Goal: Task Accomplishment & Management: Manage account settings

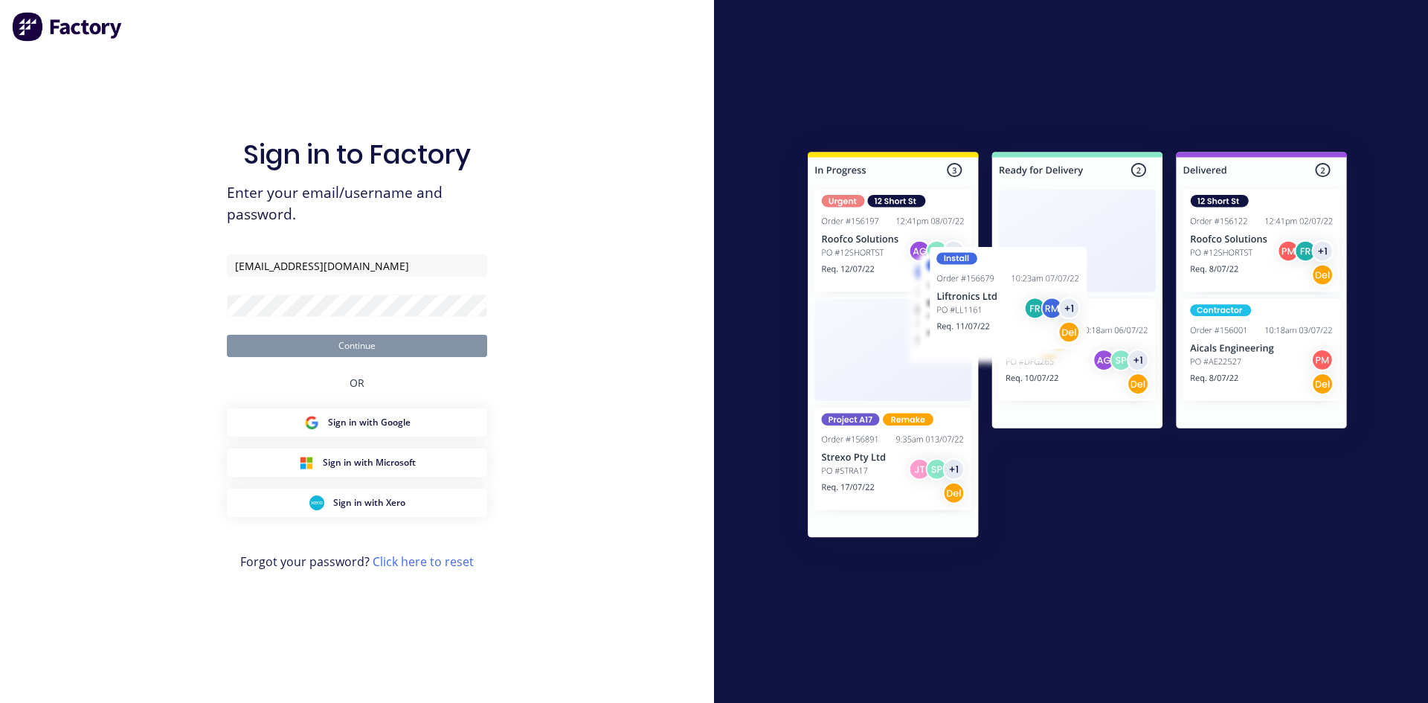
type input "admin@selectengineering.nz"
click at [227, 335] on button "Continue" at bounding box center [357, 346] width 260 height 22
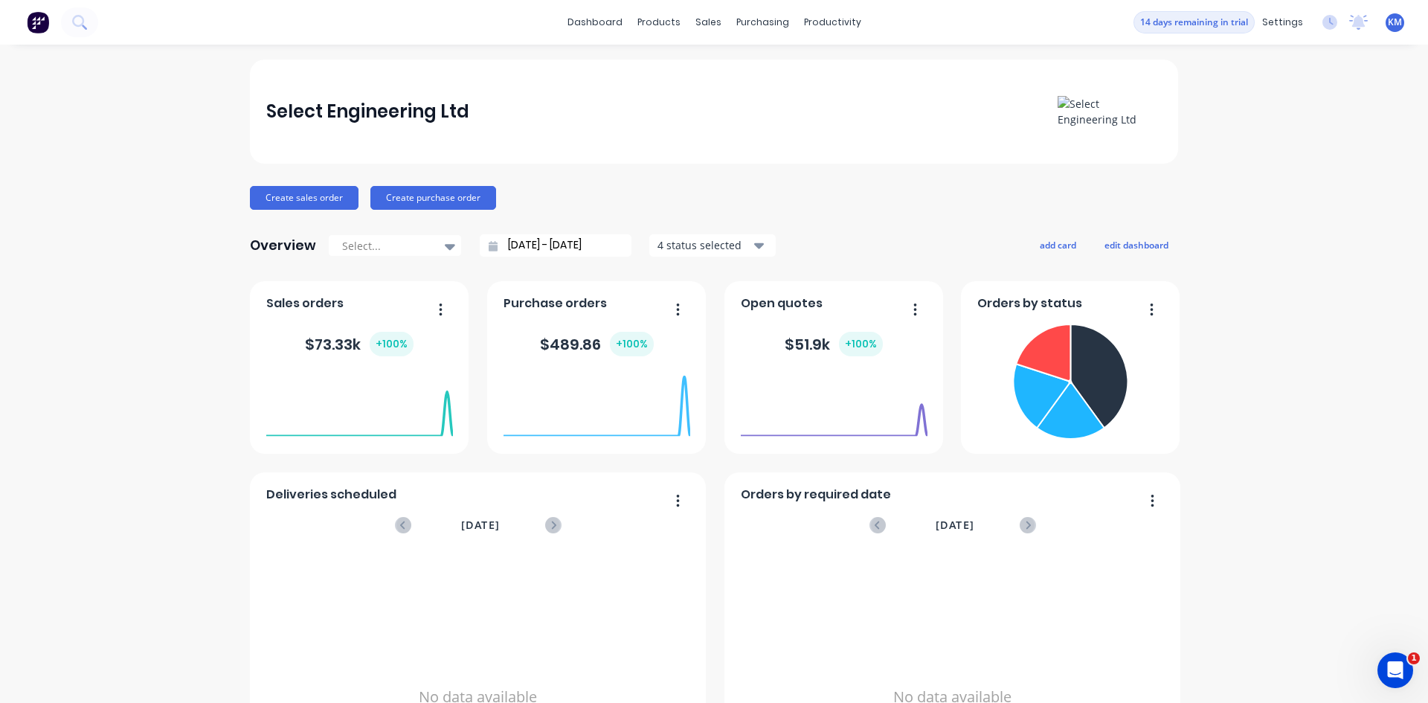
click at [1063, 102] on img at bounding box center [1109, 111] width 104 height 31
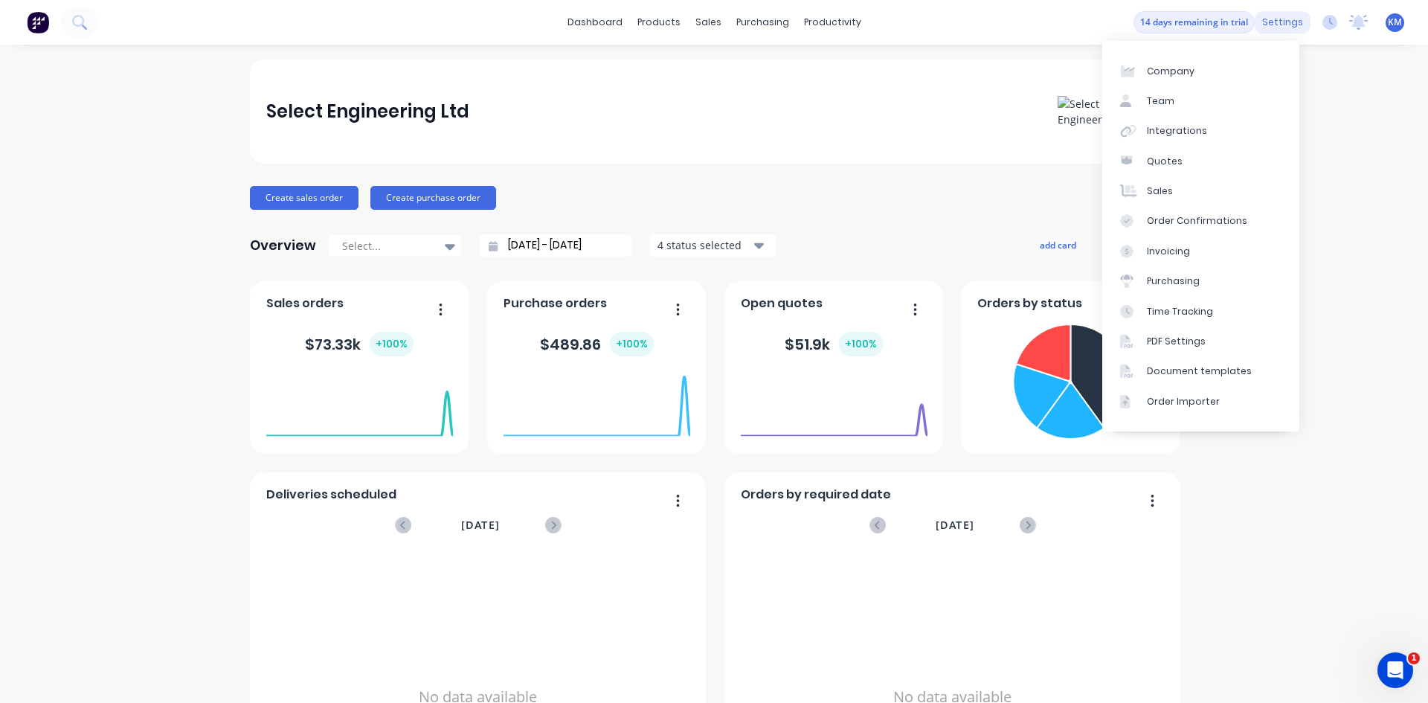
click at [1277, 23] on div "settings" at bounding box center [1282, 22] width 56 height 22
click at [1196, 345] on div "PDF Settings" at bounding box center [1176, 341] width 59 height 13
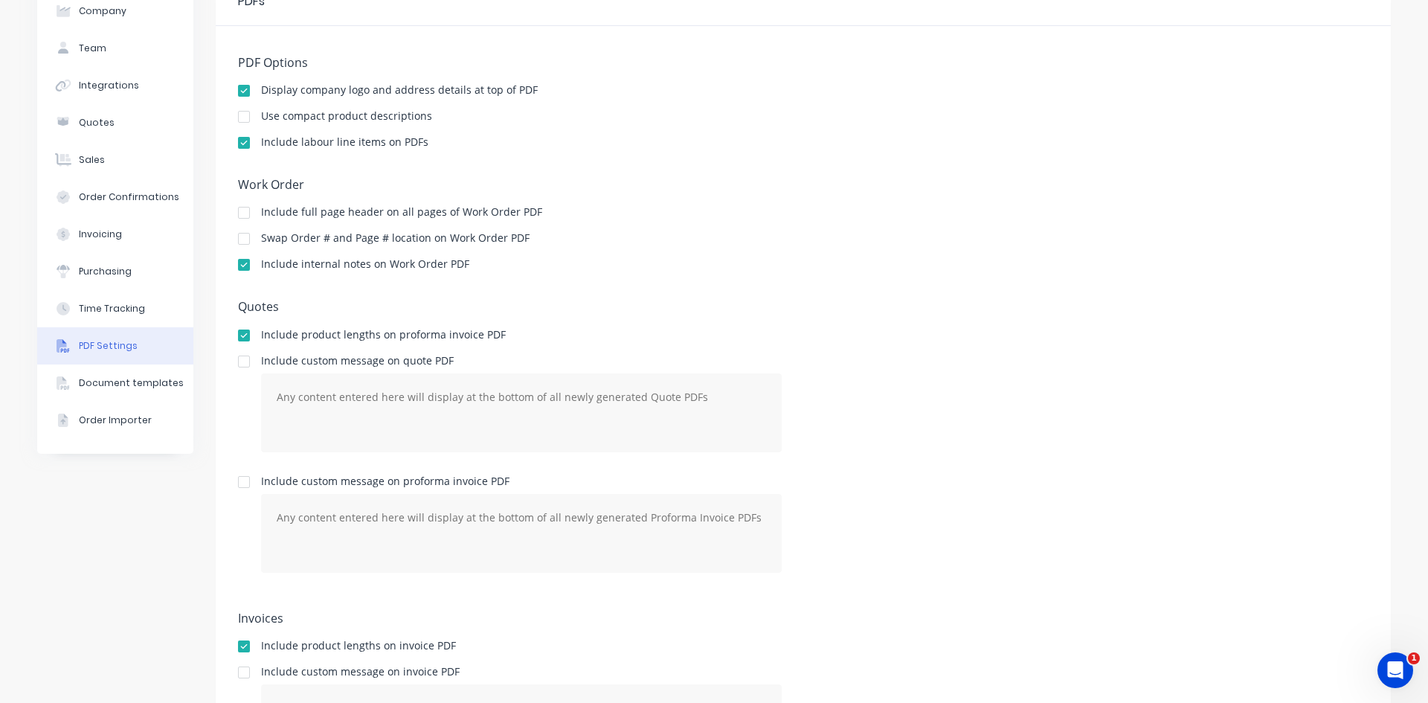
scroll to position [149, 0]
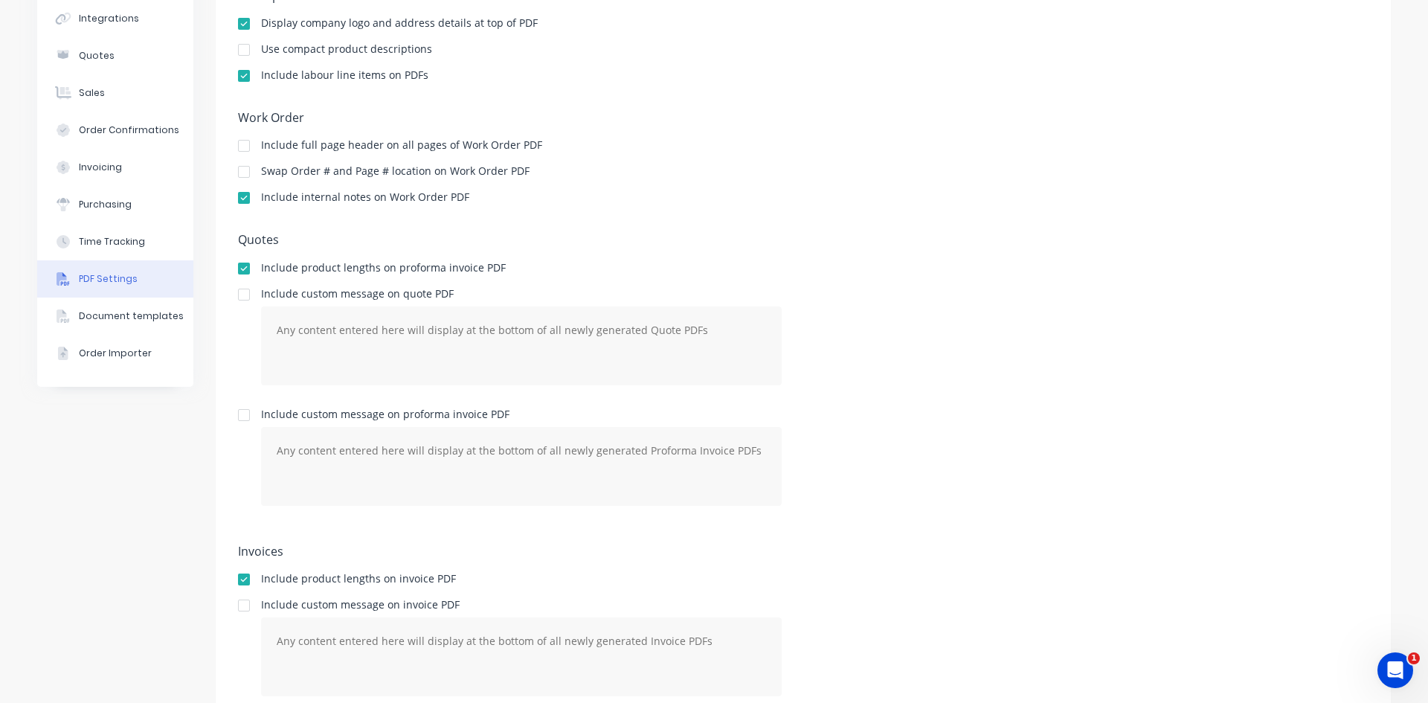
click at [236, 299] on div at bounding box center [244, 295] width 30 height 30
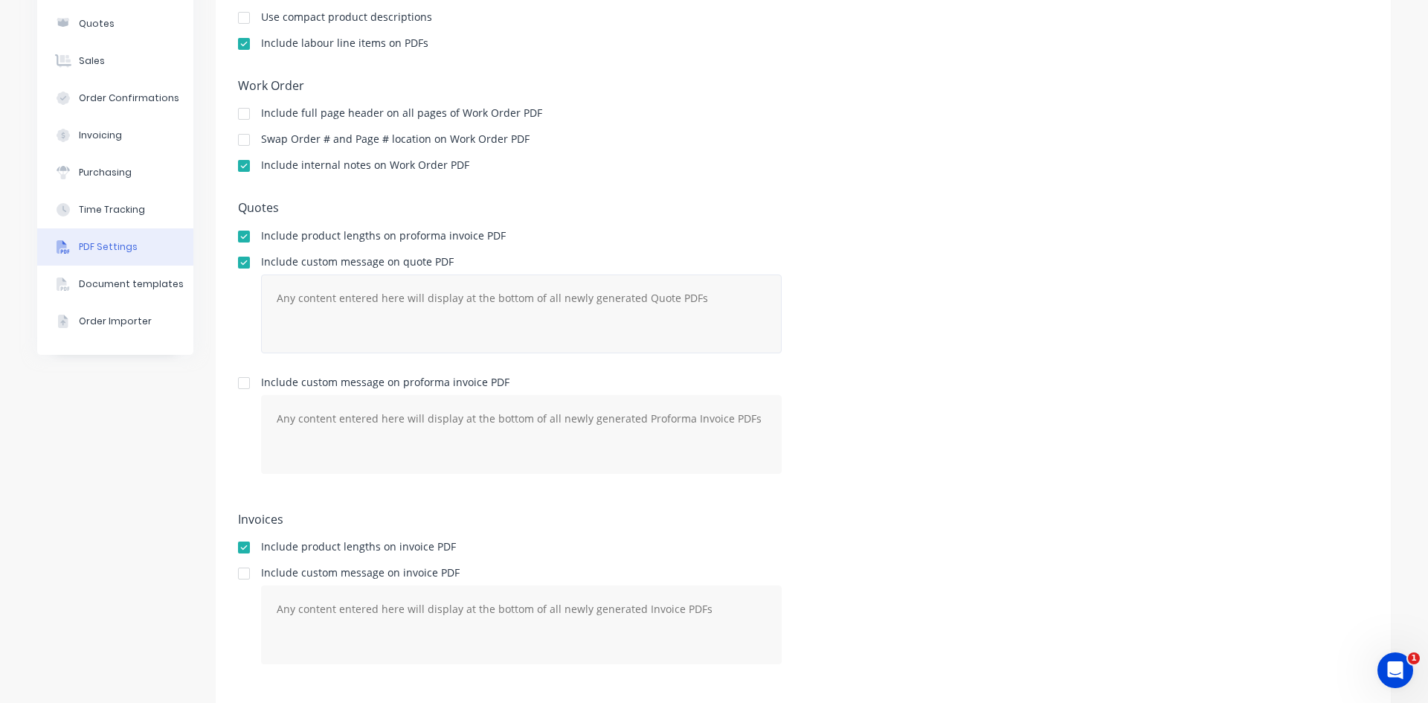
scroll to position [203, 0]
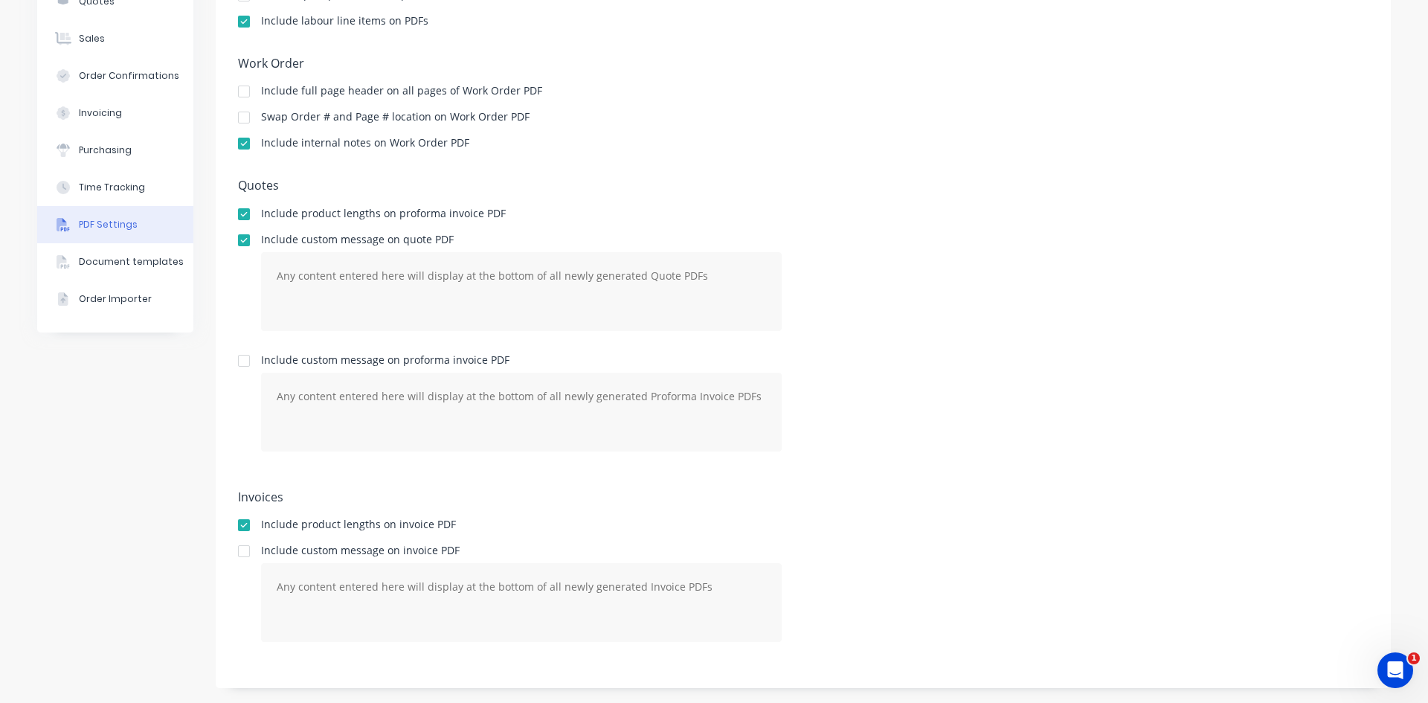
click at [236, 555] on div at bounding box center [244, 551] width 30 height 30
click at [128, 257] on div "Document templates" at bounding box center [131, 261] width 105 height 13
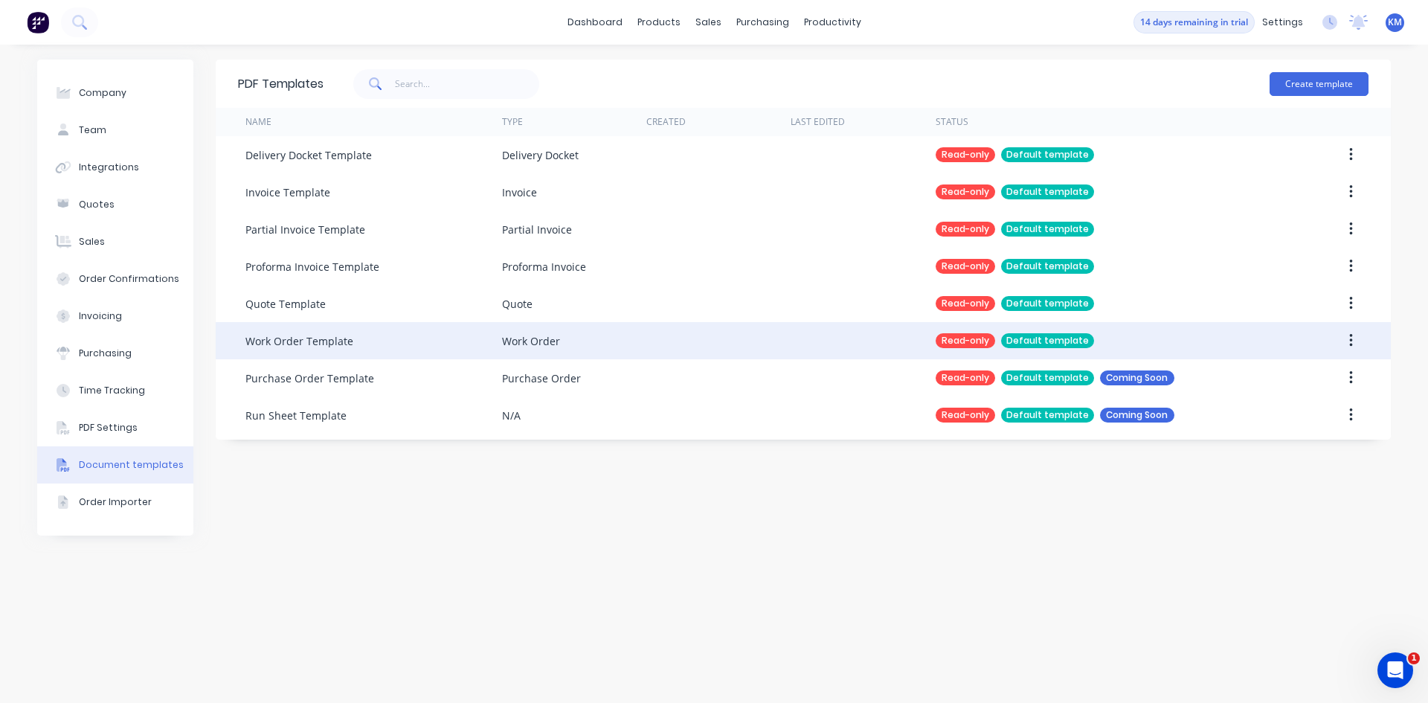
click at [951, 337] on div "Read-only" at bounding box center [964, 340] width 59 height 15
click at [1352, 343] on button "button" at bounding box center [1350, 340] width 35 height 27
click at [295, 347] on div "Work Order Template" at bounding box center [299, 341] width 108 height 16
click at [955, 337] on div "Read-only" at bounding box center [964, 340] width 59 height 15
click at [1052, 333] on div "Default template" at bounding box center [1047, 340] width 93 height 15
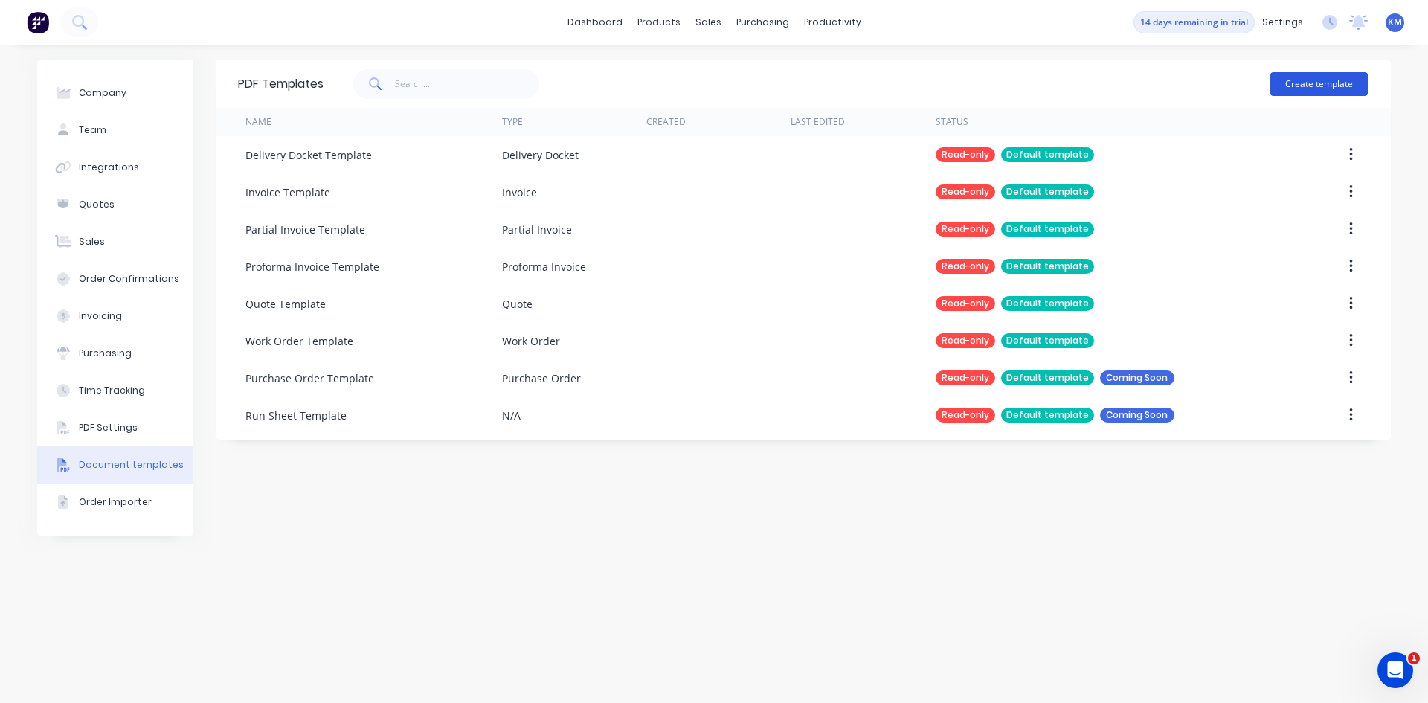
click at [1332, 81] on button "Create template" at bounding box center [1318, 84] width 99 height 24
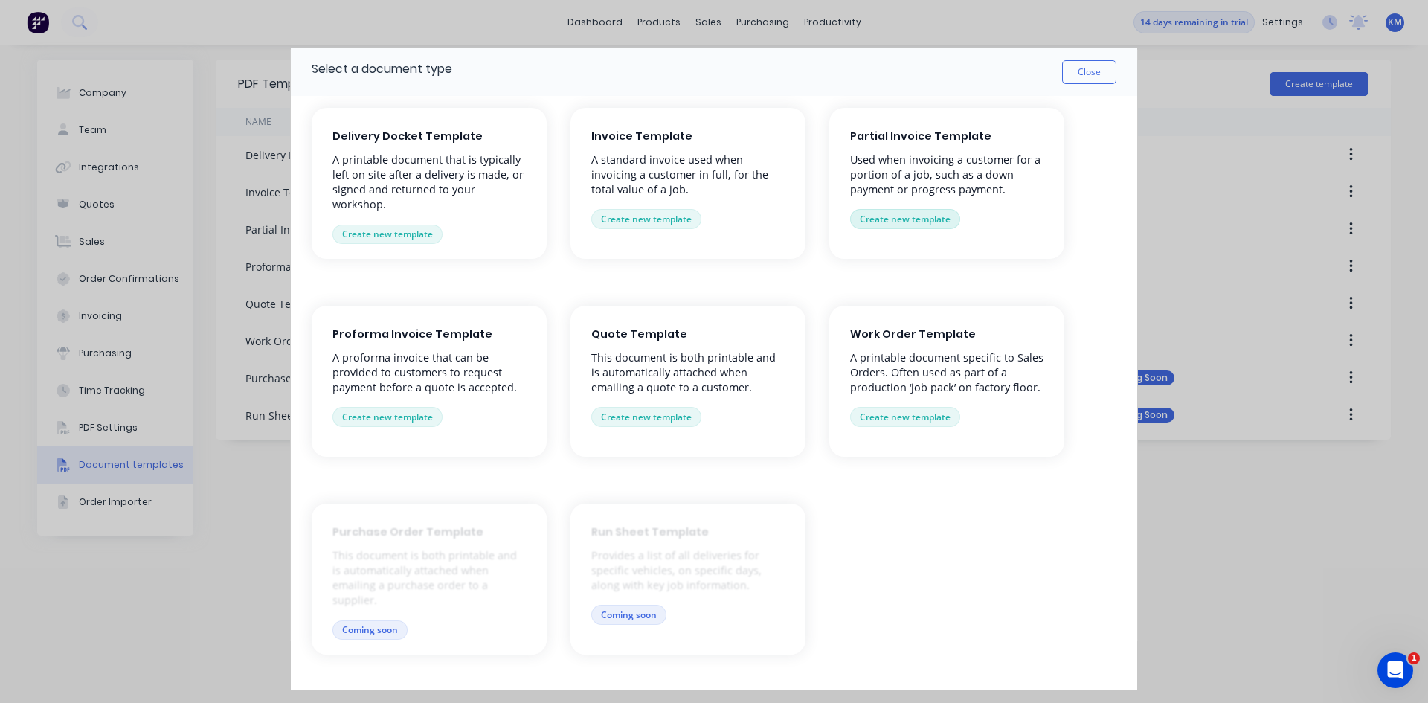
click at [893, 221] on button "Create new template" at bounding box center [905, 218] width 110 height 19
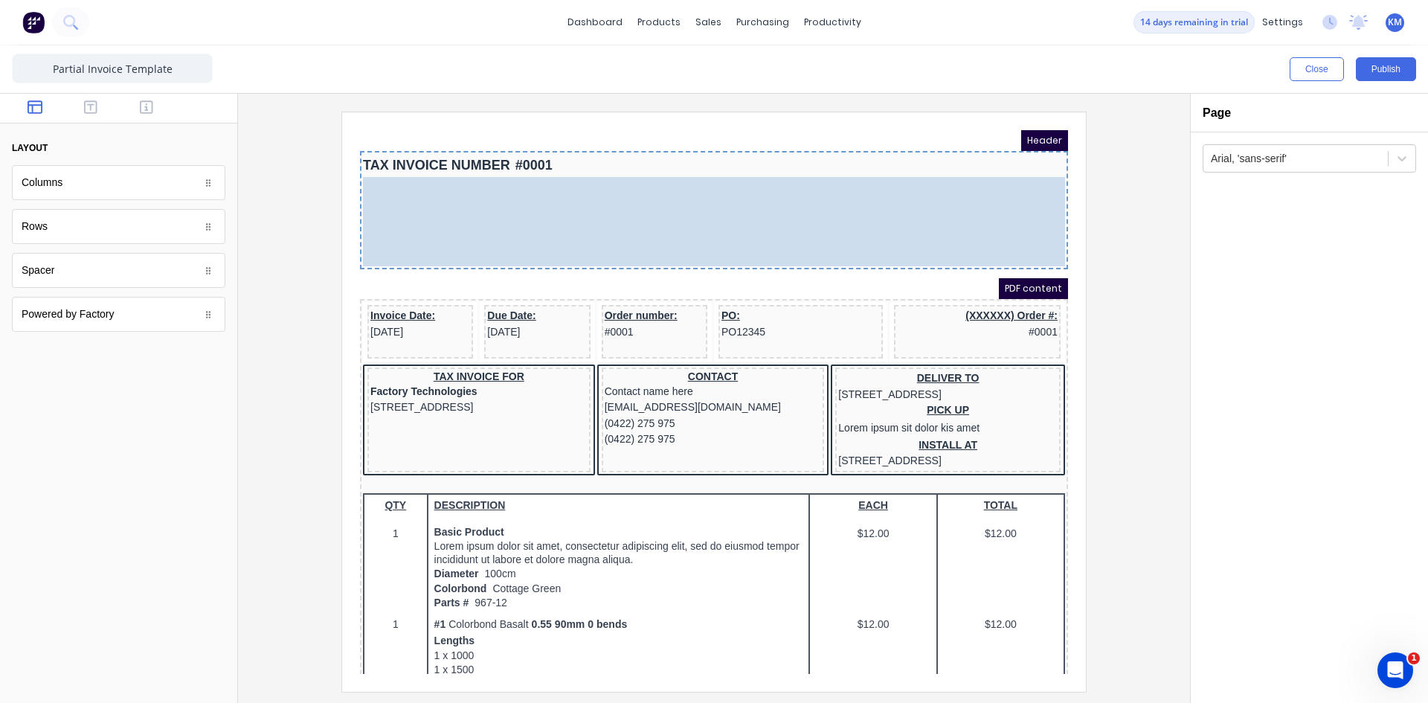
click at [511, 168] on body "Header TAX INVOICE NUMBER #0001 LOGO HERE Company name here Company name here 2…" at bounding box center [696, 384] width 708 height 544
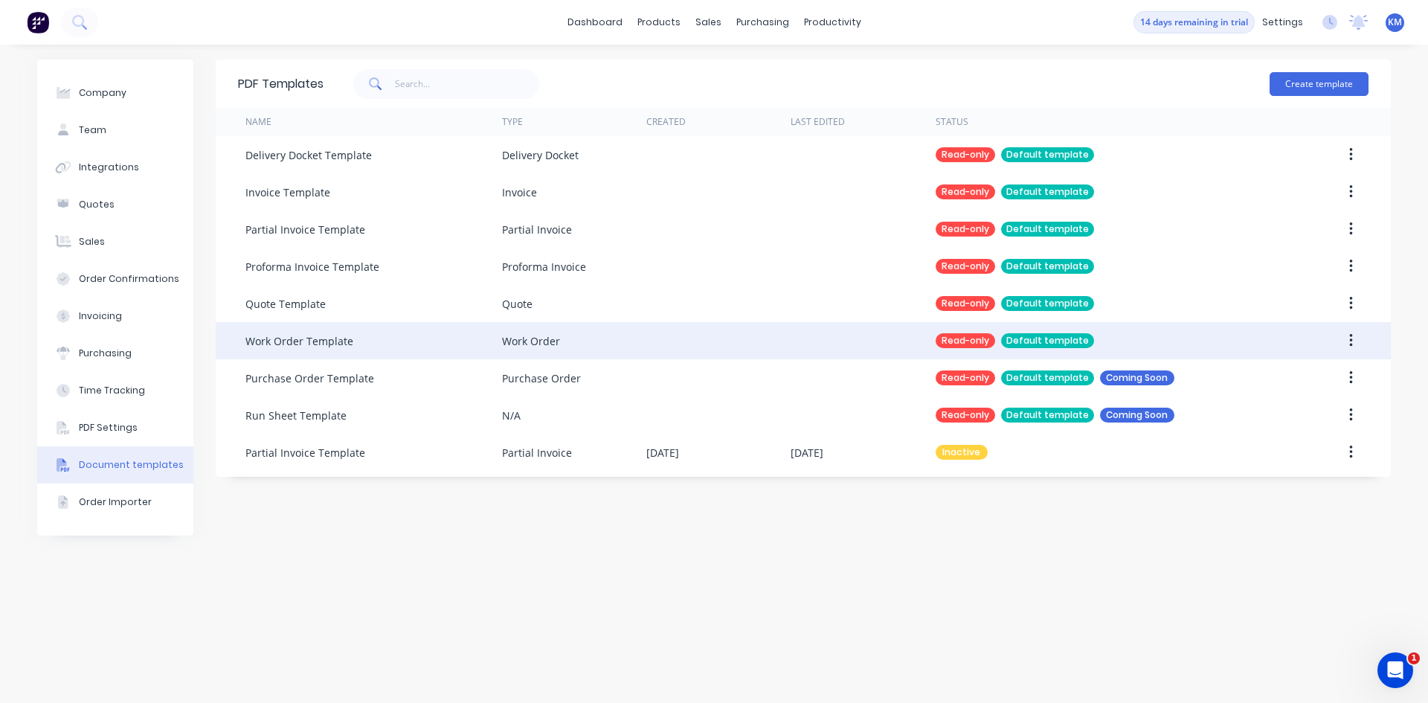
click at [352, 343] on div "Work Order Template" at bounding box center [373, 340] width 257 height 37
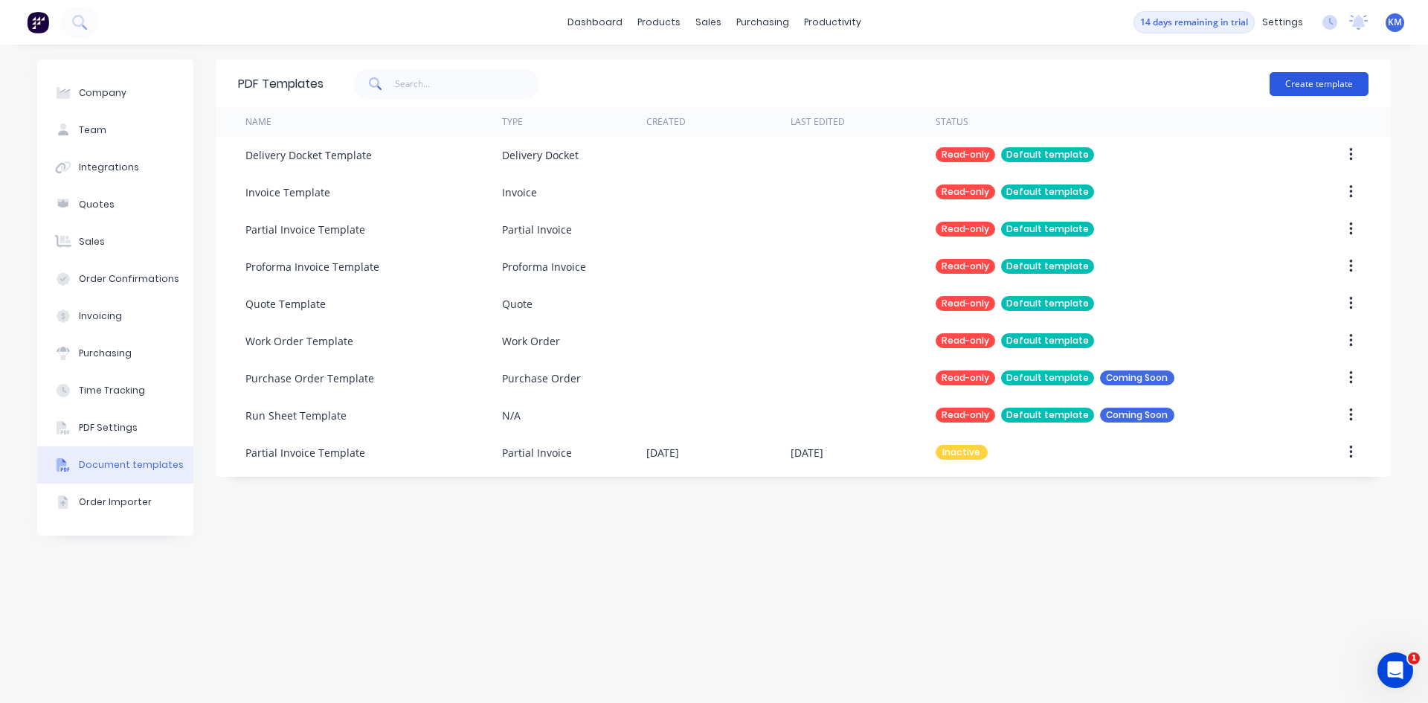
click at [1329, 77] on button "Create template" at bounding box center [1318, 84] width 99 height 24
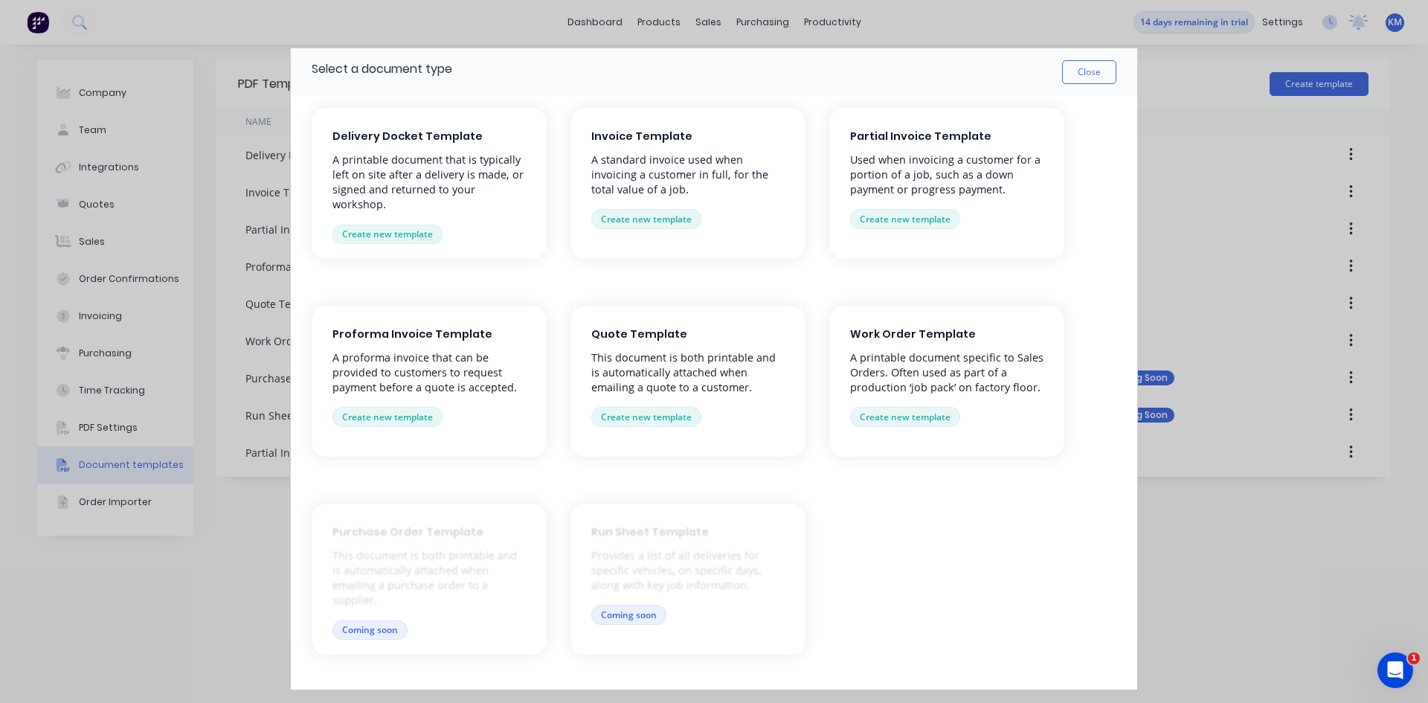
click at [906, 353] on p "A printable document specific to Sales Orders. Often used as part of a producti…" at bounding box center [946, 372] width 193 height 45
click at [871, 416] on button "Create new template" at bounding box center [905, 416] width 110 height 19
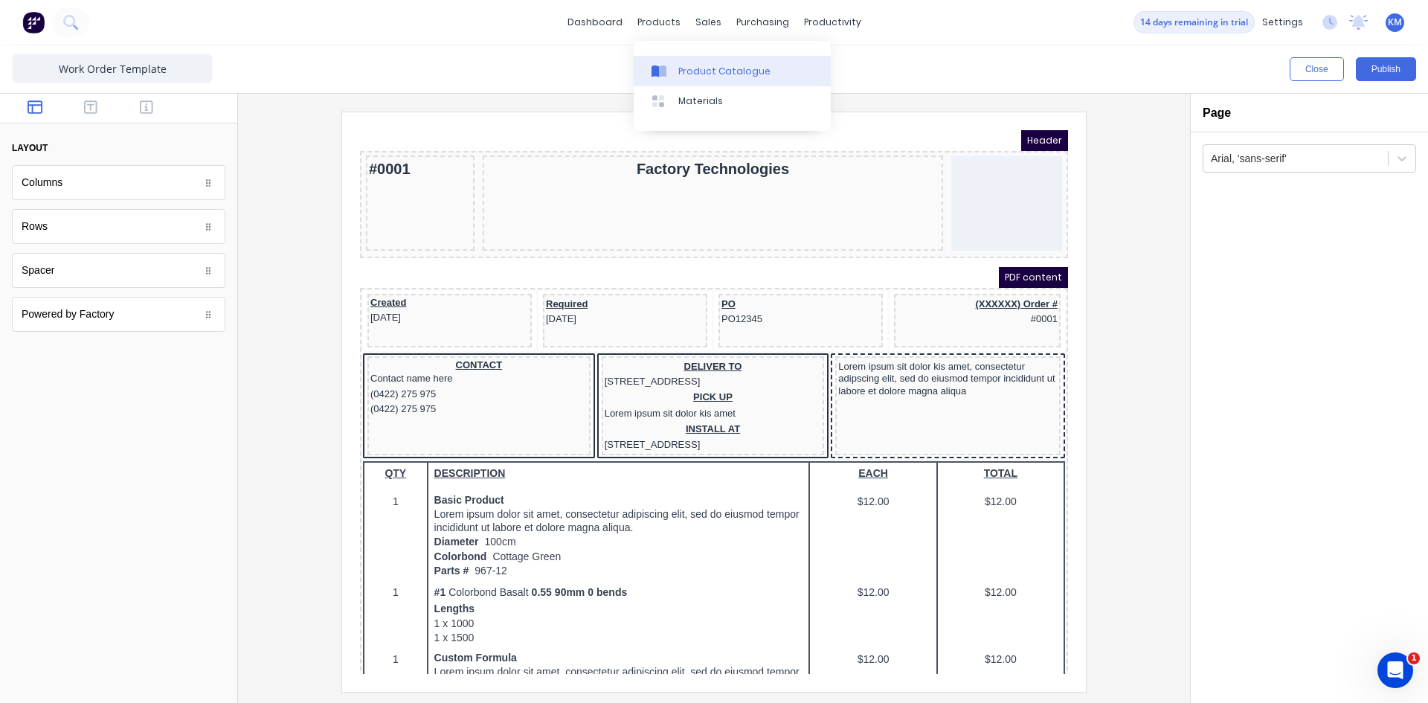
click at [686, 68] on div "Product Catalogue" at bounding box center [724, 71] width 92 height 13
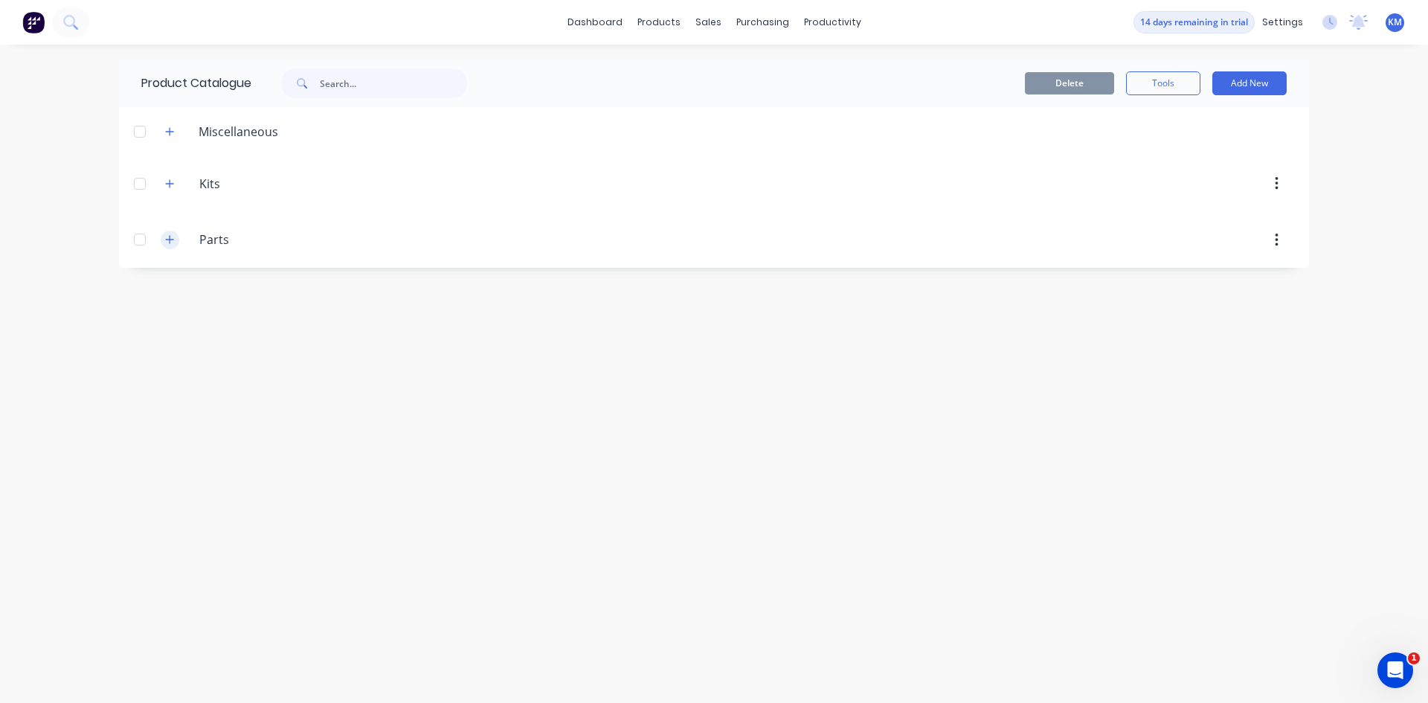
click at [165, 241] on icon "button" at bounding box center [169, 239] width 9 height 10
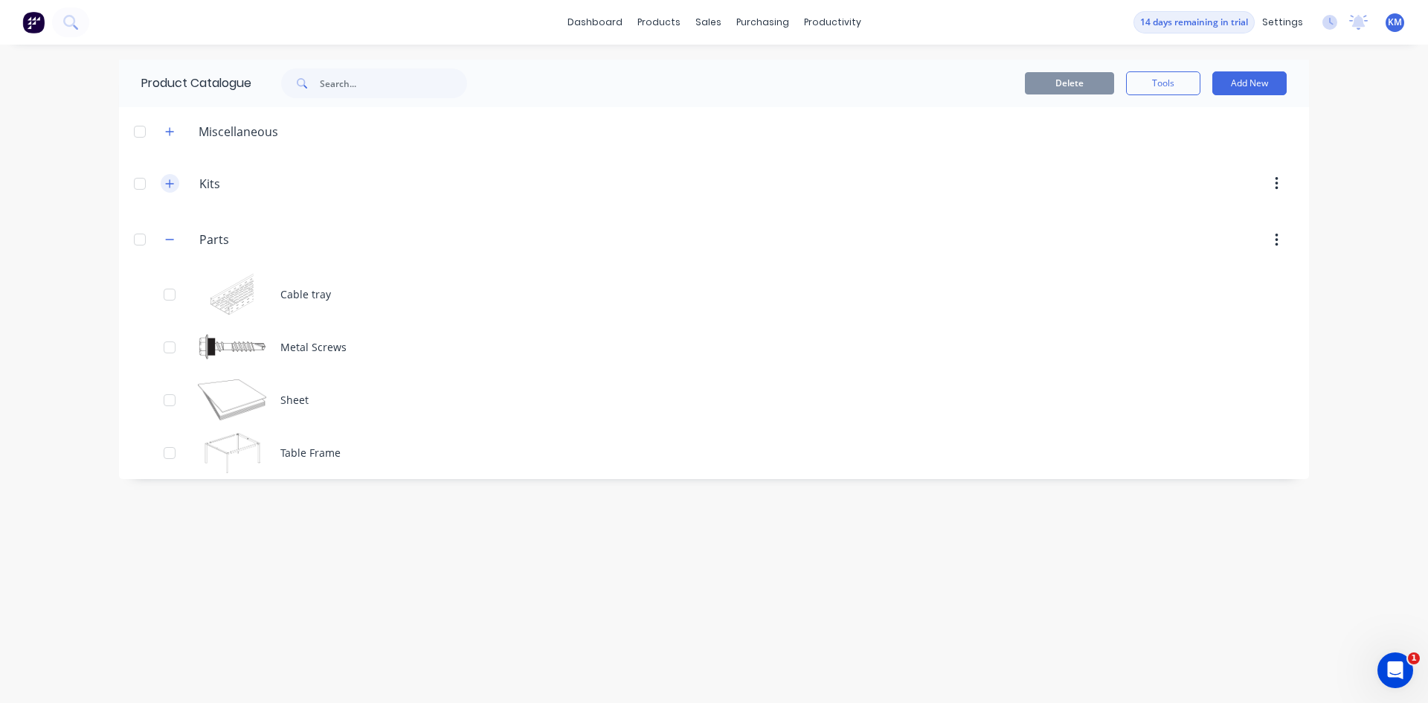
click at [170, 179] on icon "button" at bounding box center [169, 183] width 9 height 10
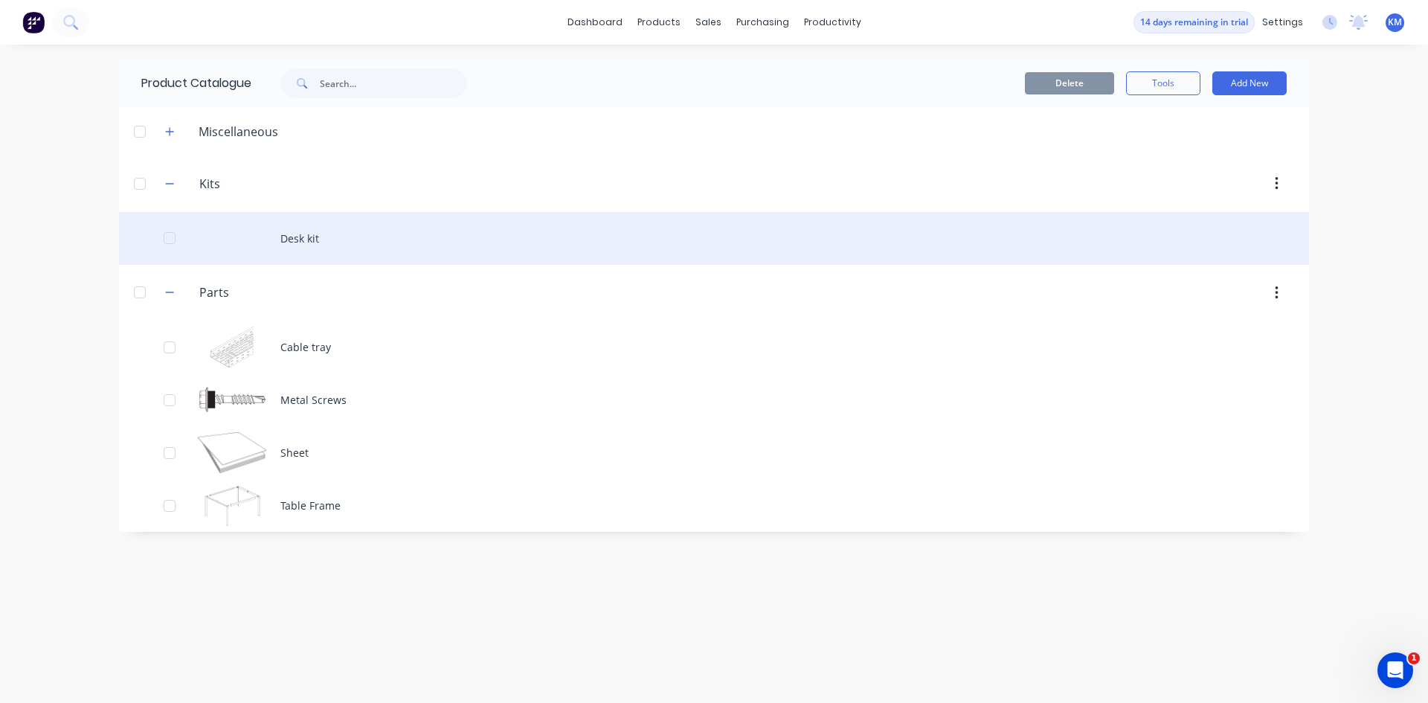
click at [297, 242] on div "Desk kit" at bounding box center [714, 238] width 1190 height 53
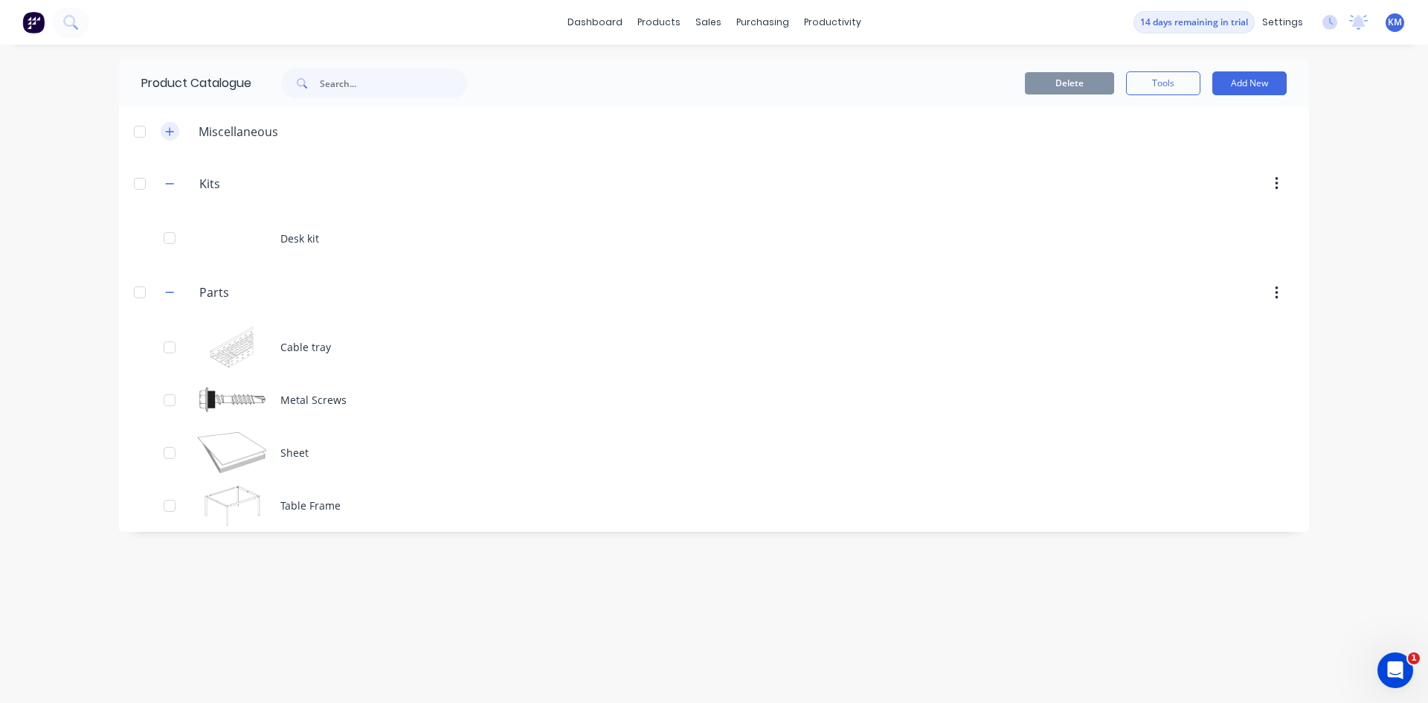
click at [167, 135] on icon "button" at bounding box center [169, 131] width 9 height 10
click at [670, 94] on div at bounding box center [662, 100] width 22 height 13
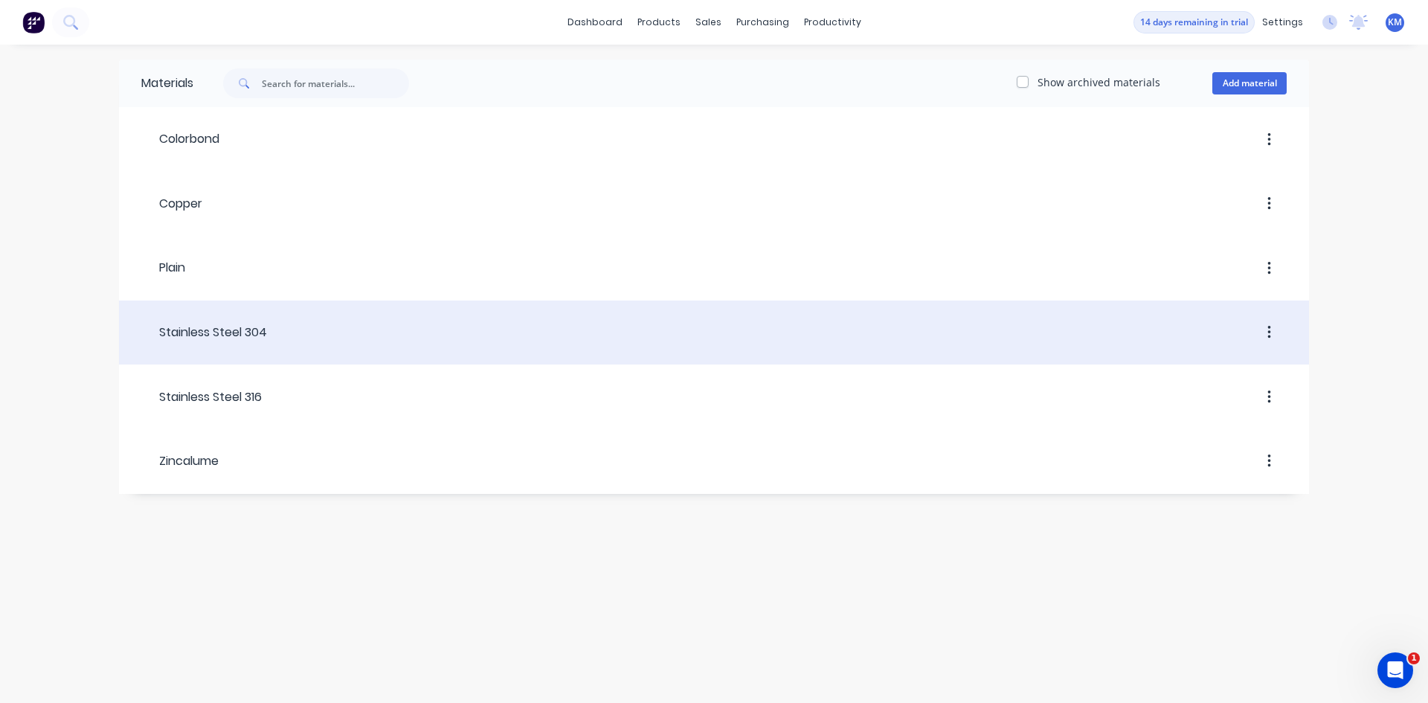
click at [262, 332] on div "Stainless Steel 304" at bounding box center [204, 332] width 126 height 18
click at [1246, 323] on div at bounding box center [776, 332] width 1019 height 27
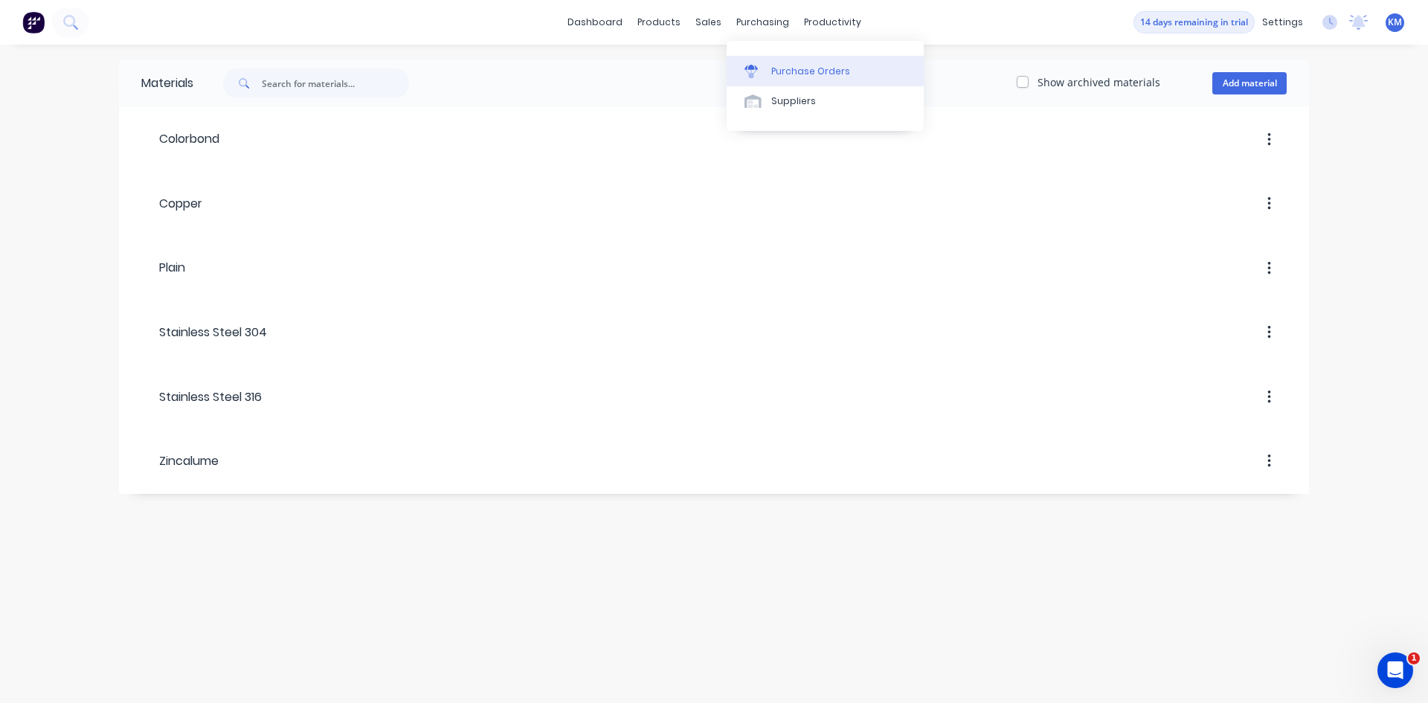
click at [776, 75] on div "Purchase Orders" at bounding box center [810, 71] width 79 height 13
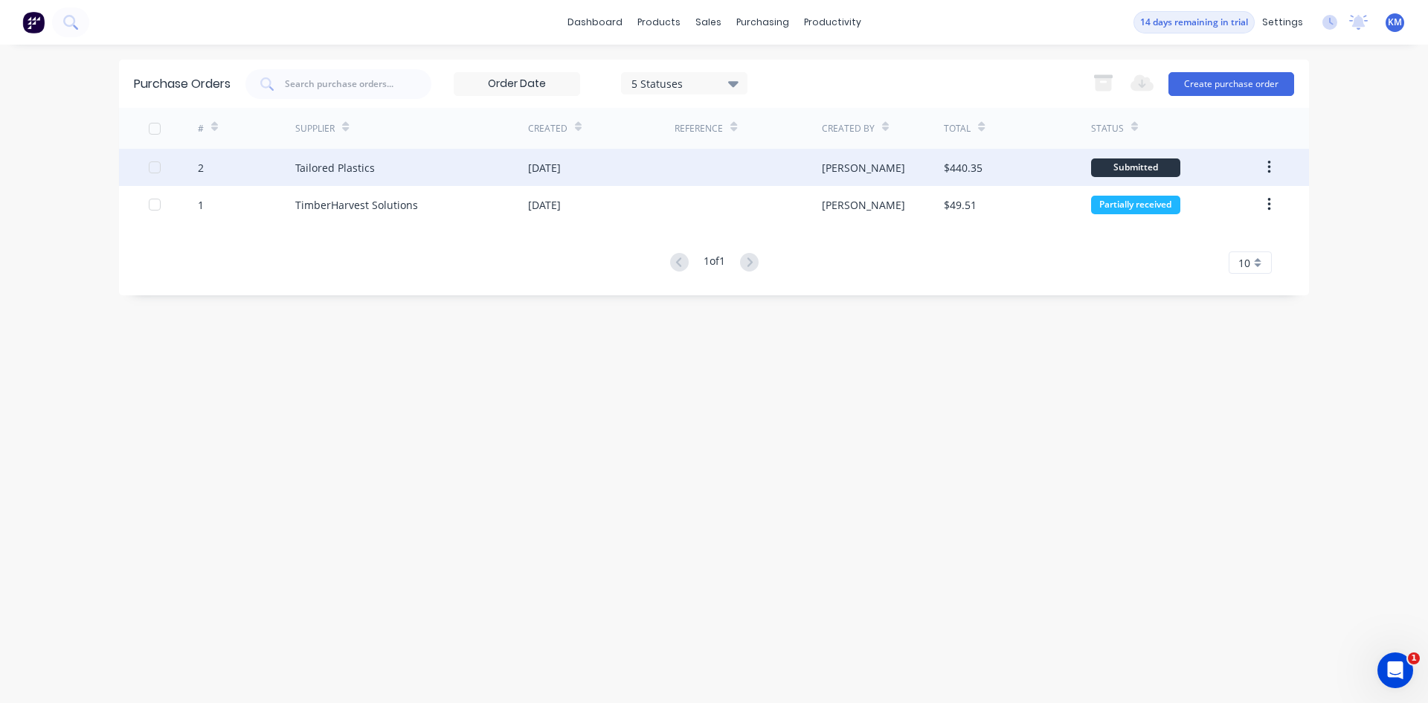
click at [193, 163] on div at bounding box center [173, 167] width 49 height 37
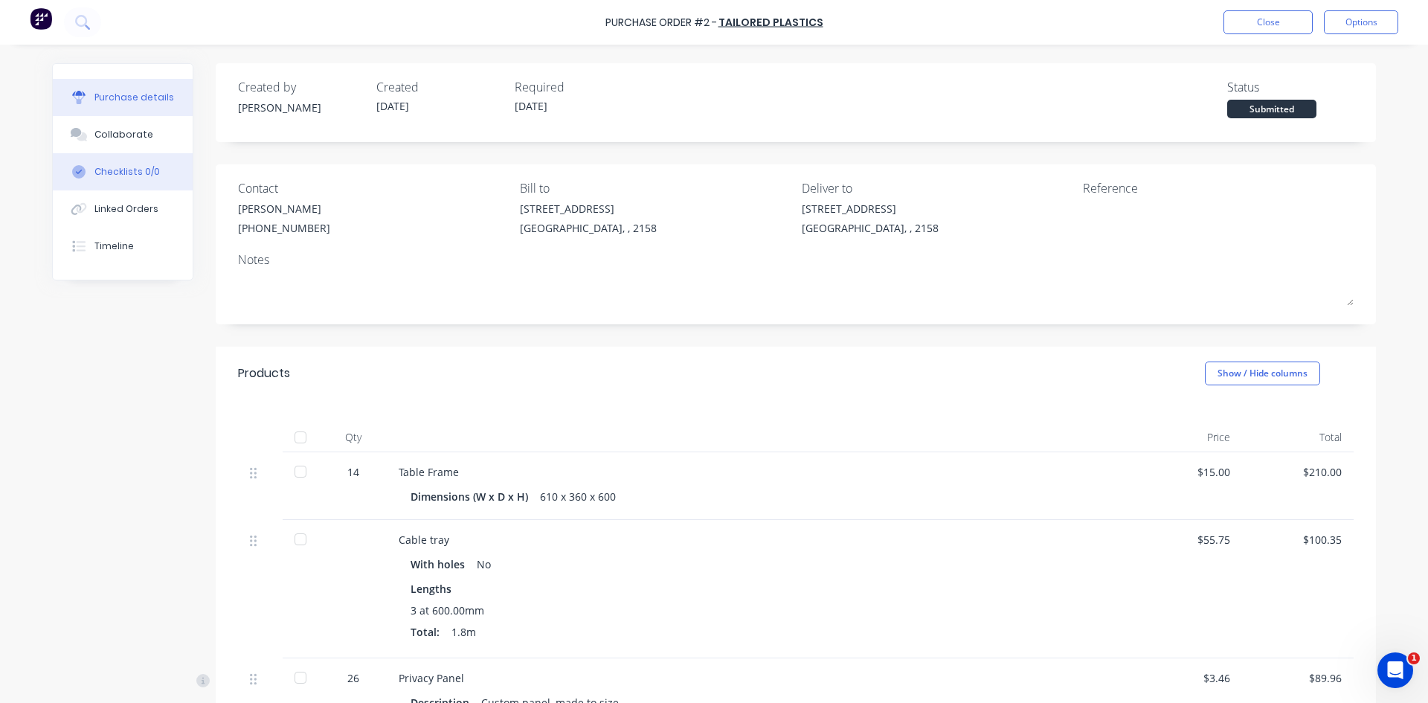
click at [155, 170] on button "Checklists 0/0" at bounding box center [123, 171] width 140 height 37
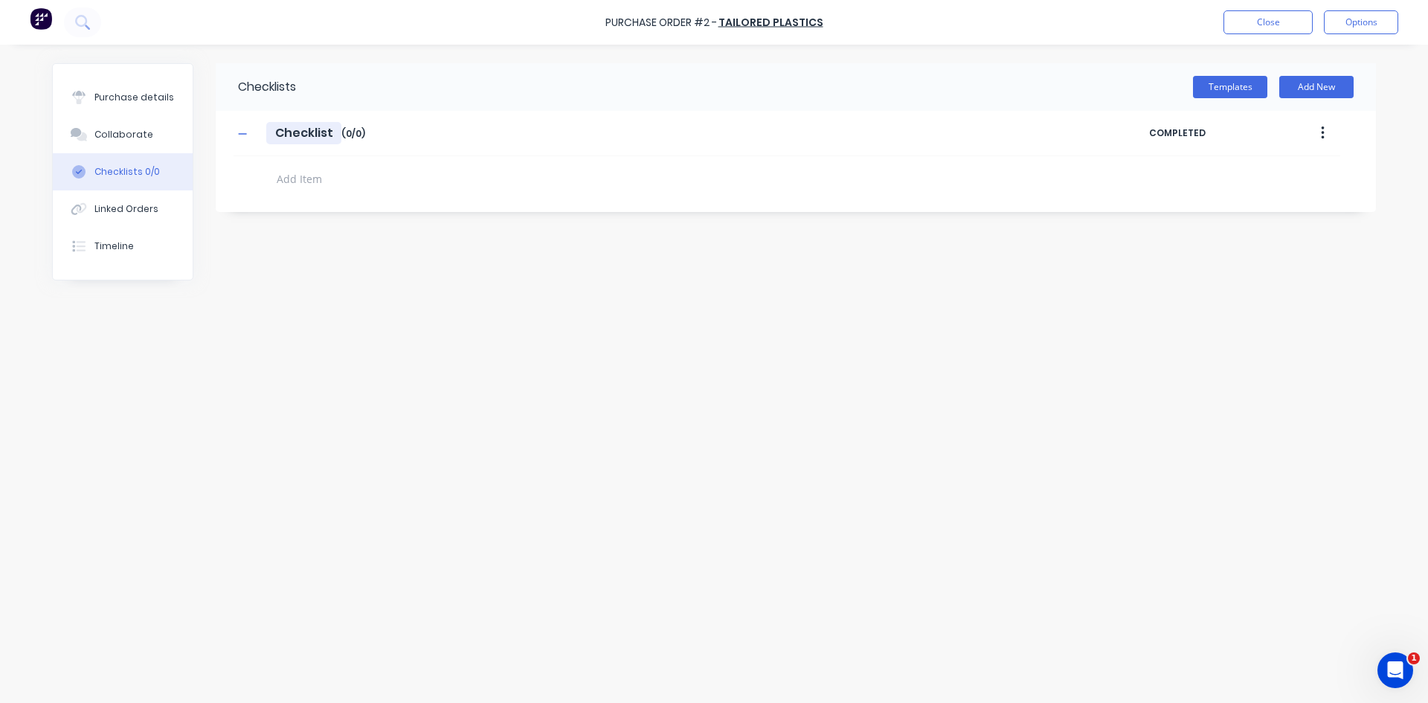
click at [283, 136] on input "Checklist" at bounding box center [303, 133] width 75 height 22
click at [1315, 130] on button "button" at bounding box center [1322, 133] width 35 height 27
click at [1201, 85] on button "Templates" at bounding box center [1230, 87] width 74 height 22
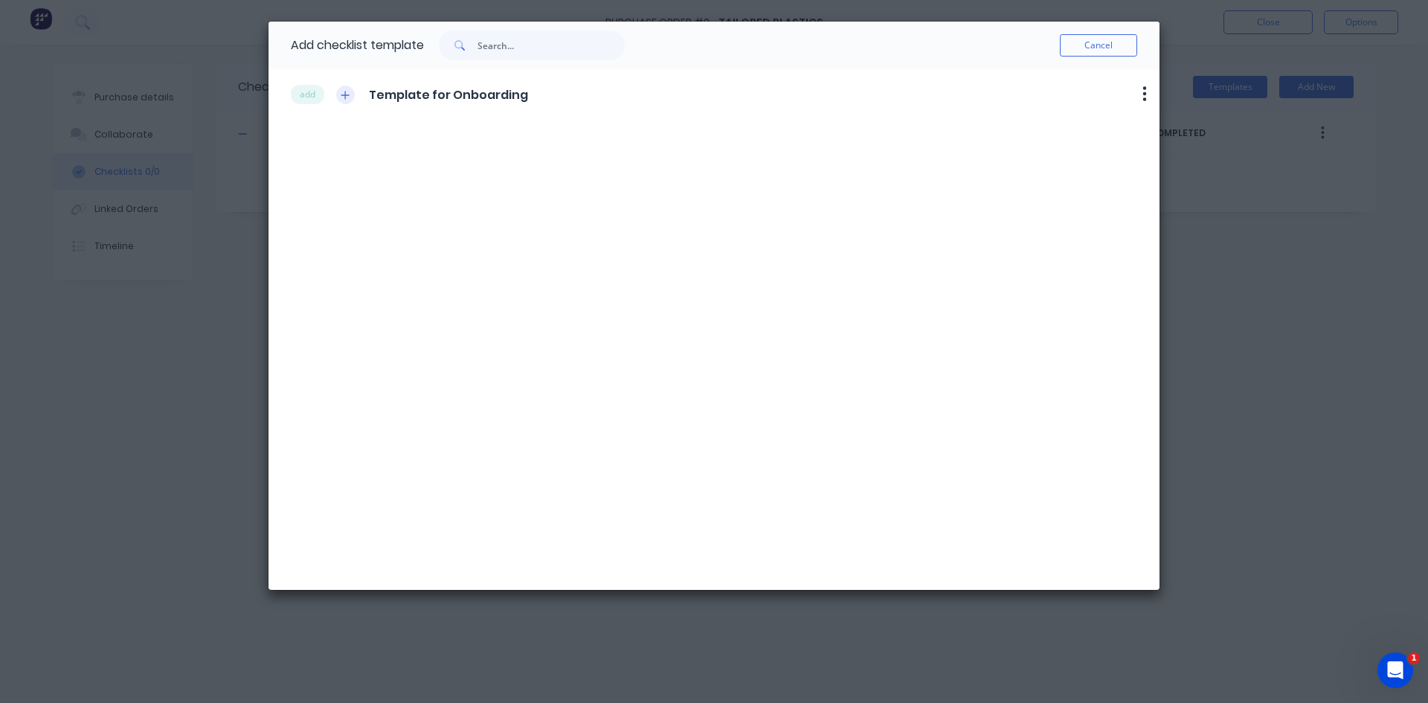
click at [339, 94] on button "button" at bounding box center [345, 95] width 19 height 19
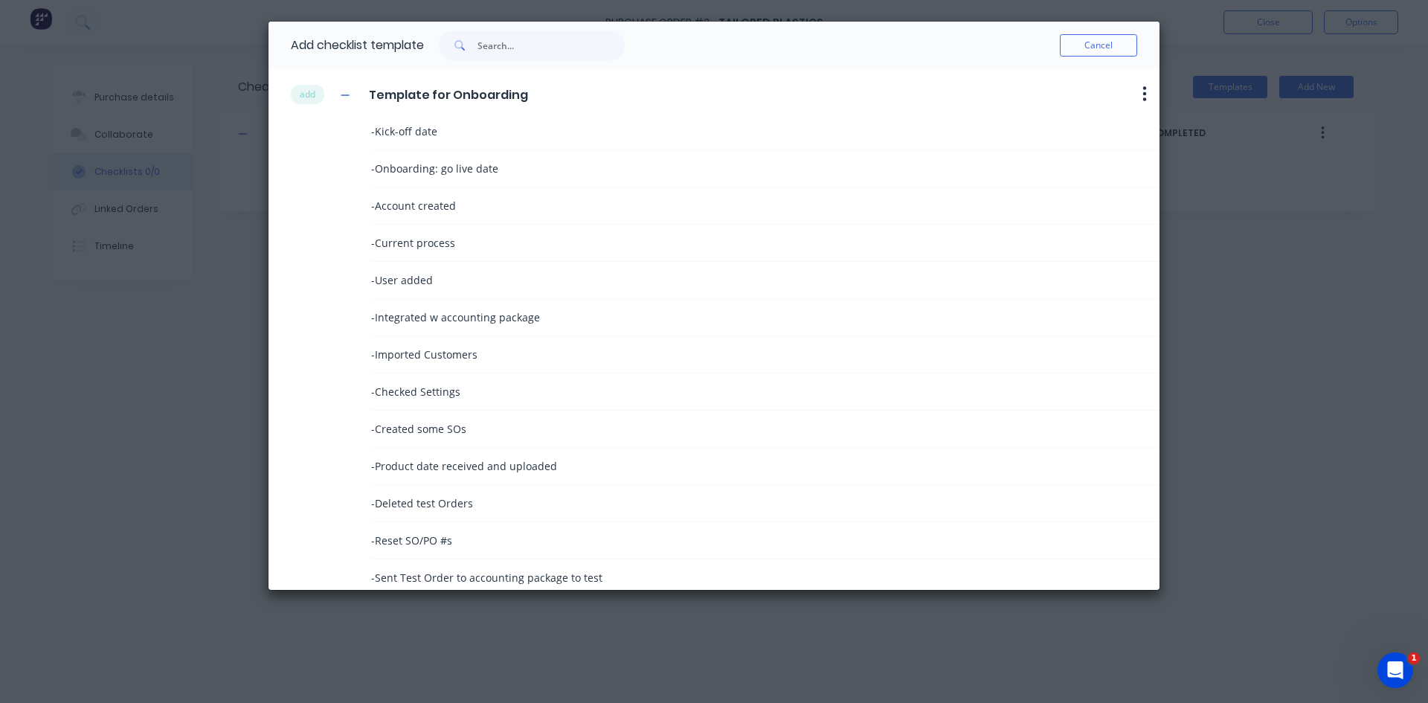
click at [422, 134] on span "- Kick-off date" at bounding box center [404, 131] width 66 height 16
drag, startPoint x: 1187, startPoint y: 145, endPoint x: 1165, endPoint y: 167, distance: 31.0
click at [1187, 146] on div "Add checklist template Cancel add Template for Onboarding Delete - Kick-off dat…" at bounding box center [714, 351] width 1428 height 703
click at [165, 397] on div "Add checklist template Cancel add Template for Onboarding Delete - Kick-off dat…" at bounding box center [714, 351] width 1428 height 703
click at [1105, 45] on button "Cancel" at bounding box center [1098, 45] width 77 height 22
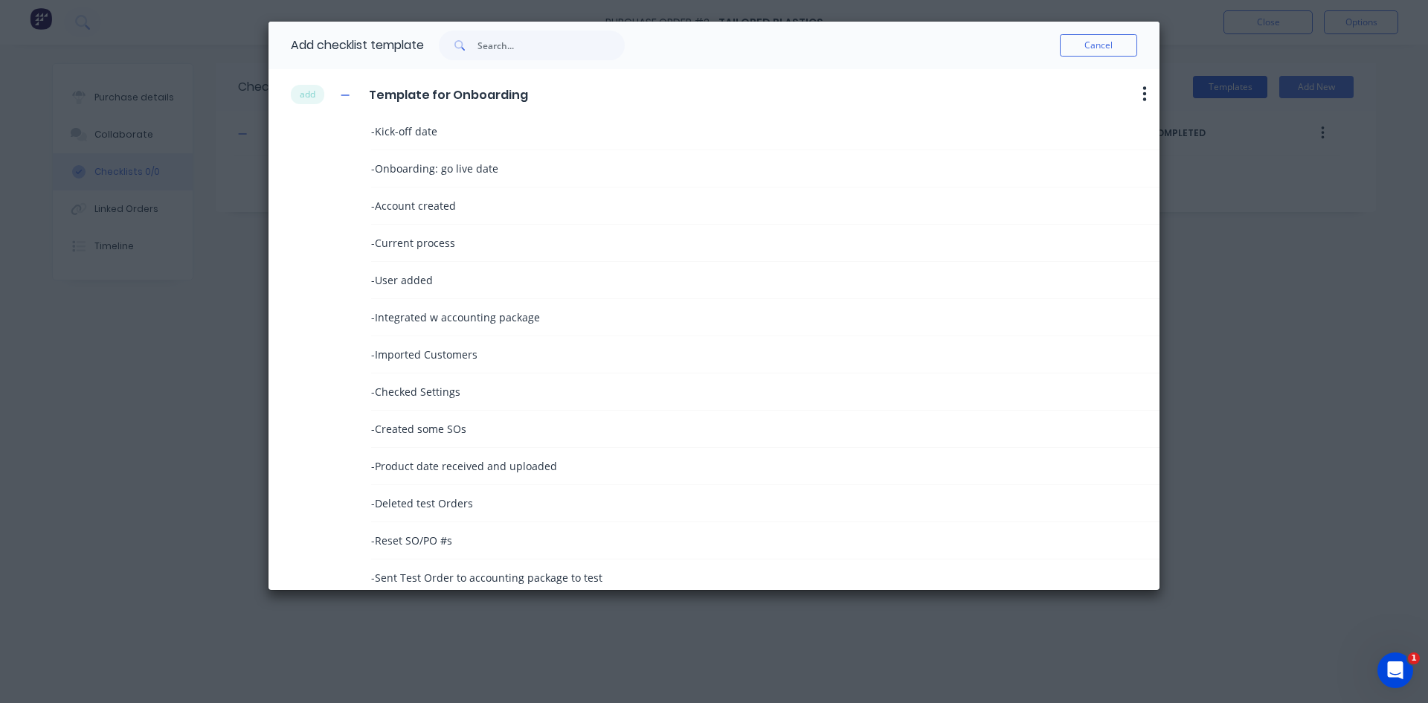
type textarea "x"
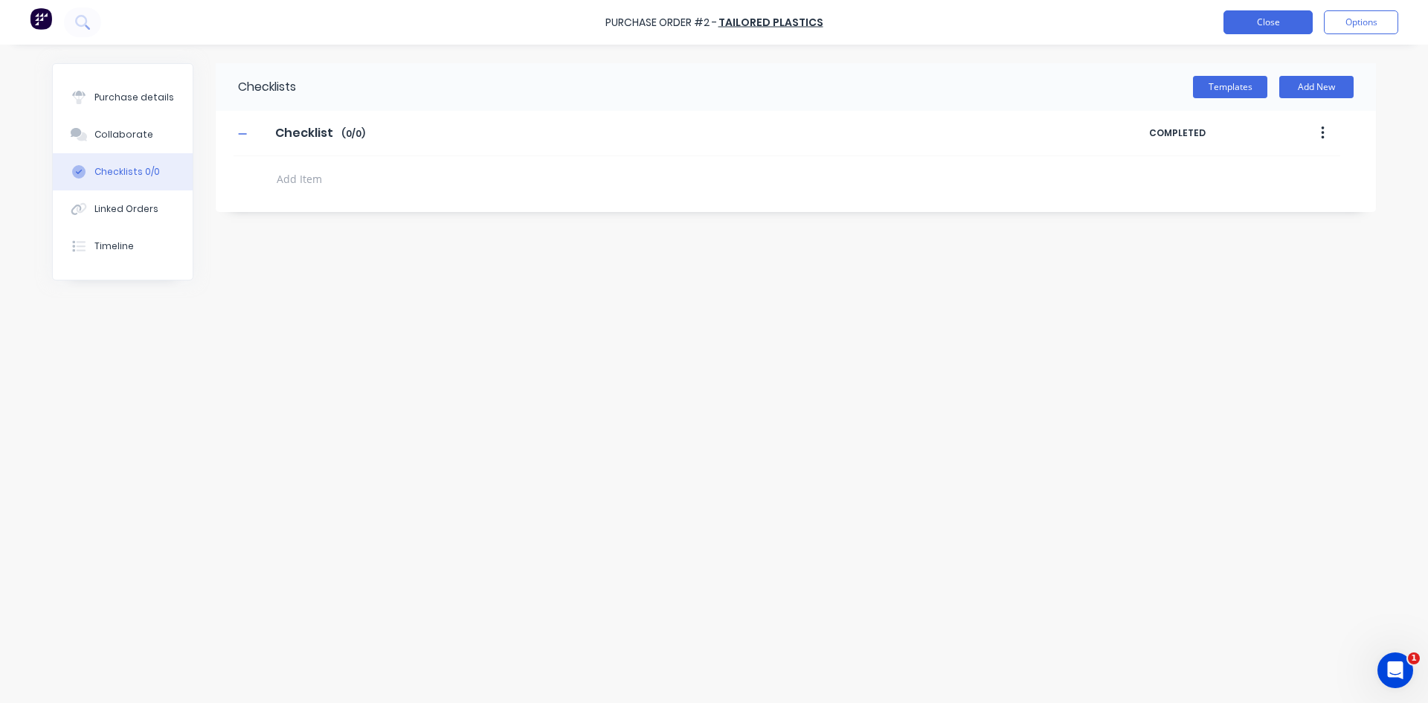
click at [1280, 19] on button "Close" at bounding box center [1267, 22] width 89 height 24
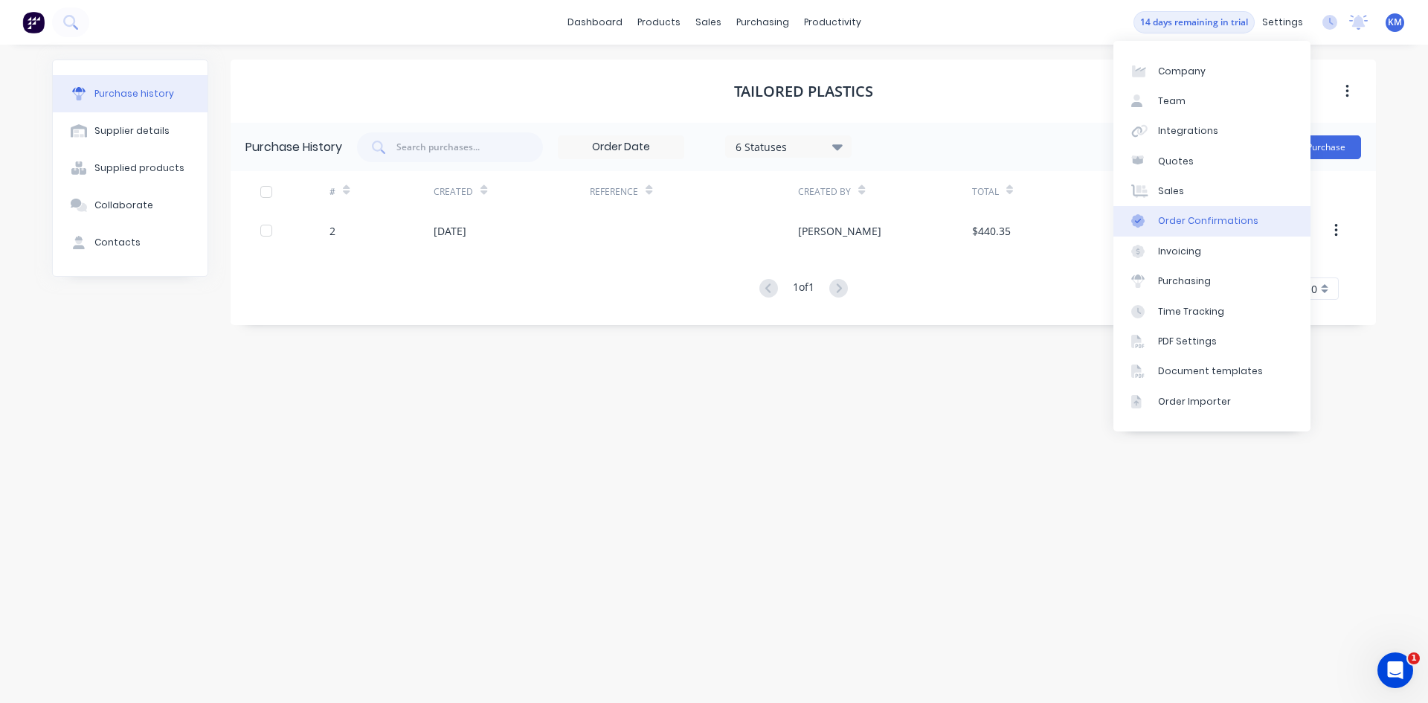
click at [1208, 219] on div "Order Confirmations" at bounding box center [1208, 220] width 100 height 13
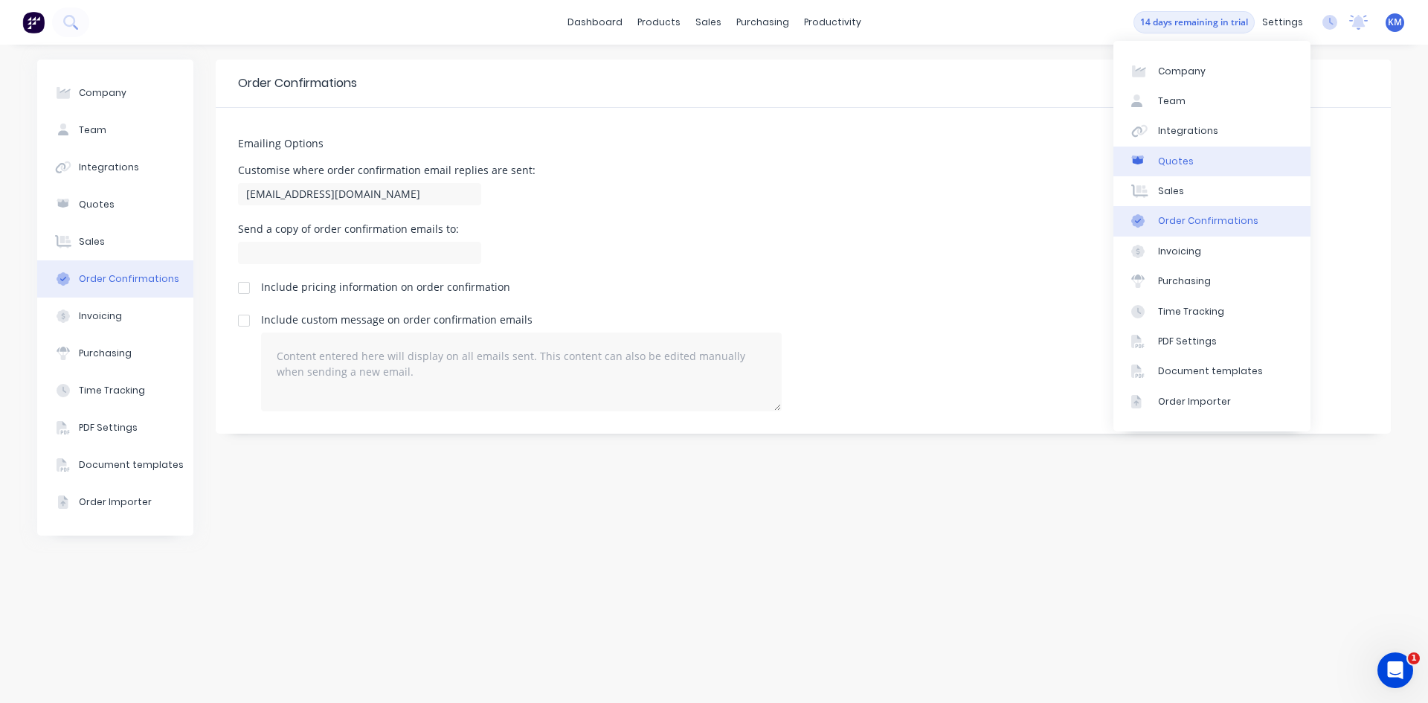
click at [1212, 168] on link "Quotes" at bounding box center [1211, 161] width 197 height 30
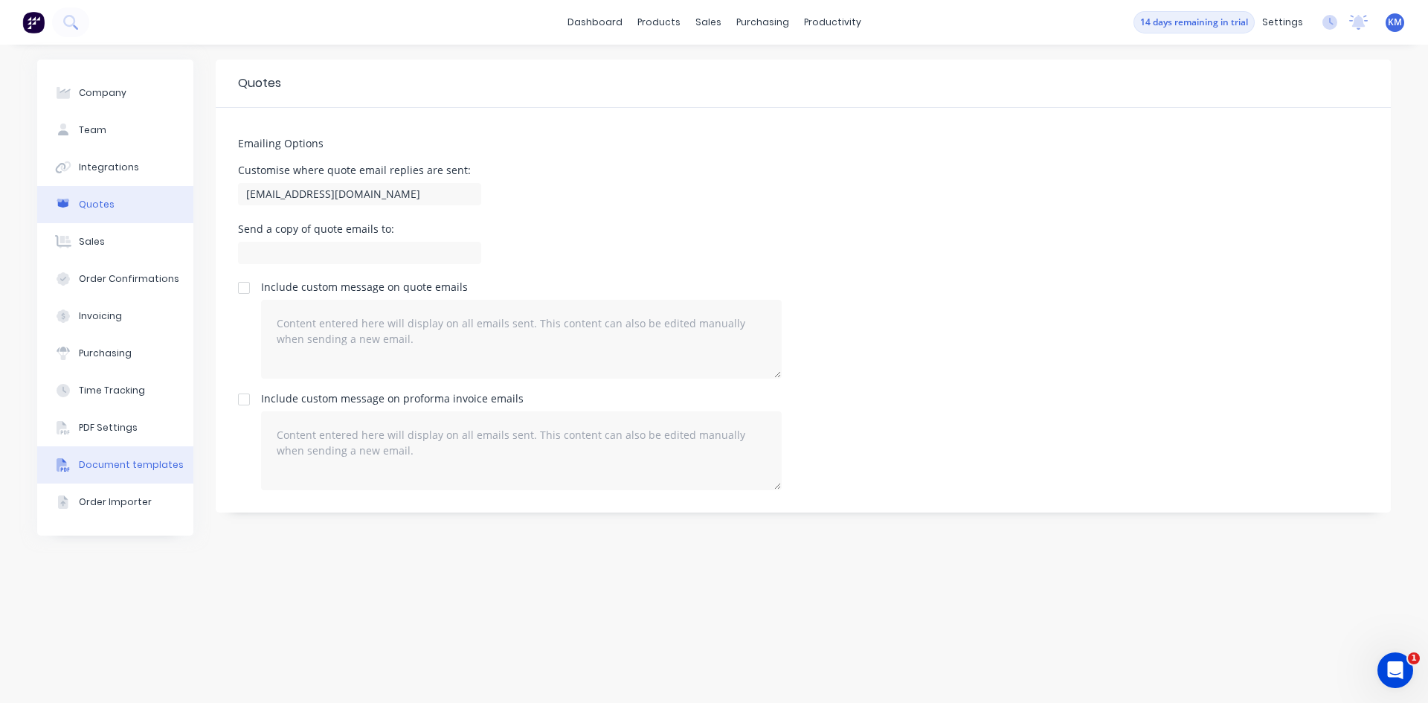
click at [99, 474] on button "Document templates" at bounding box center [115, 464] width 156 height 37
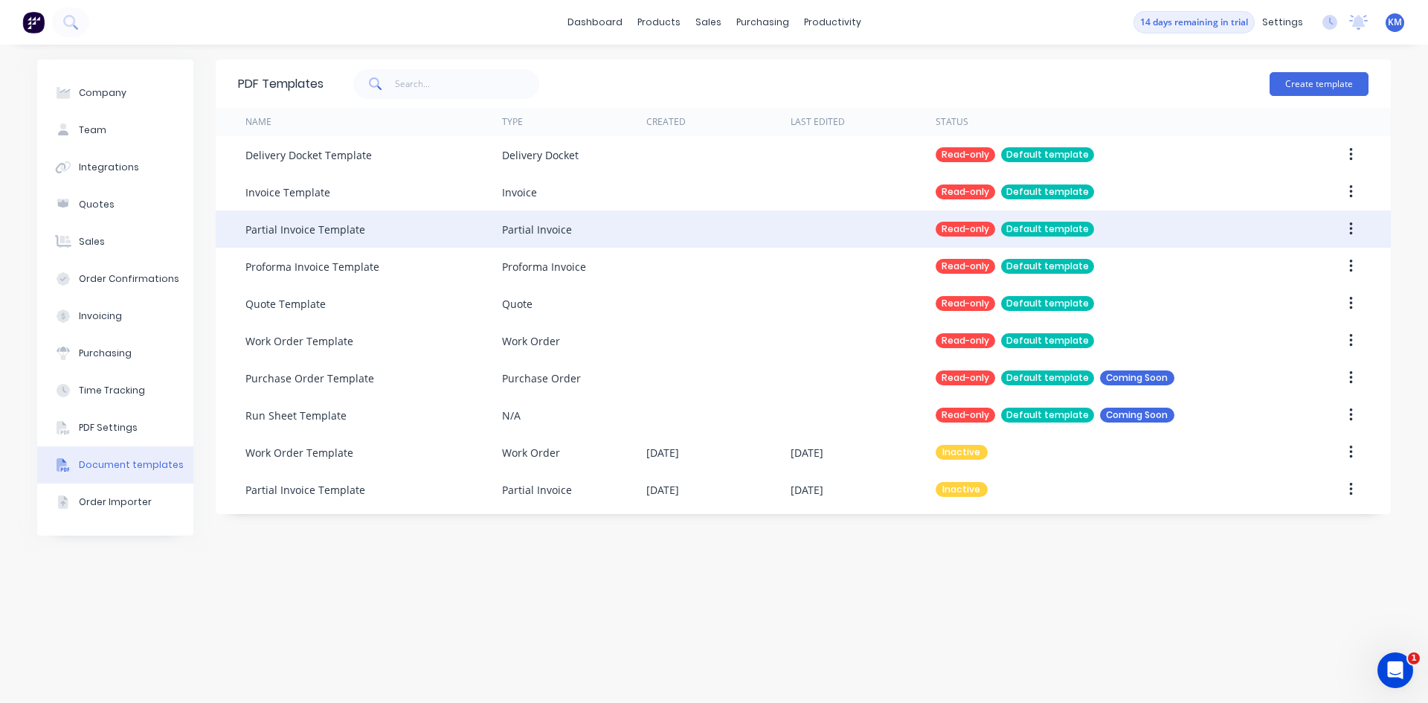
click at [429, 235] on div "Partial Invoice Template" at bounding box center [373, 228] width 257 height 37
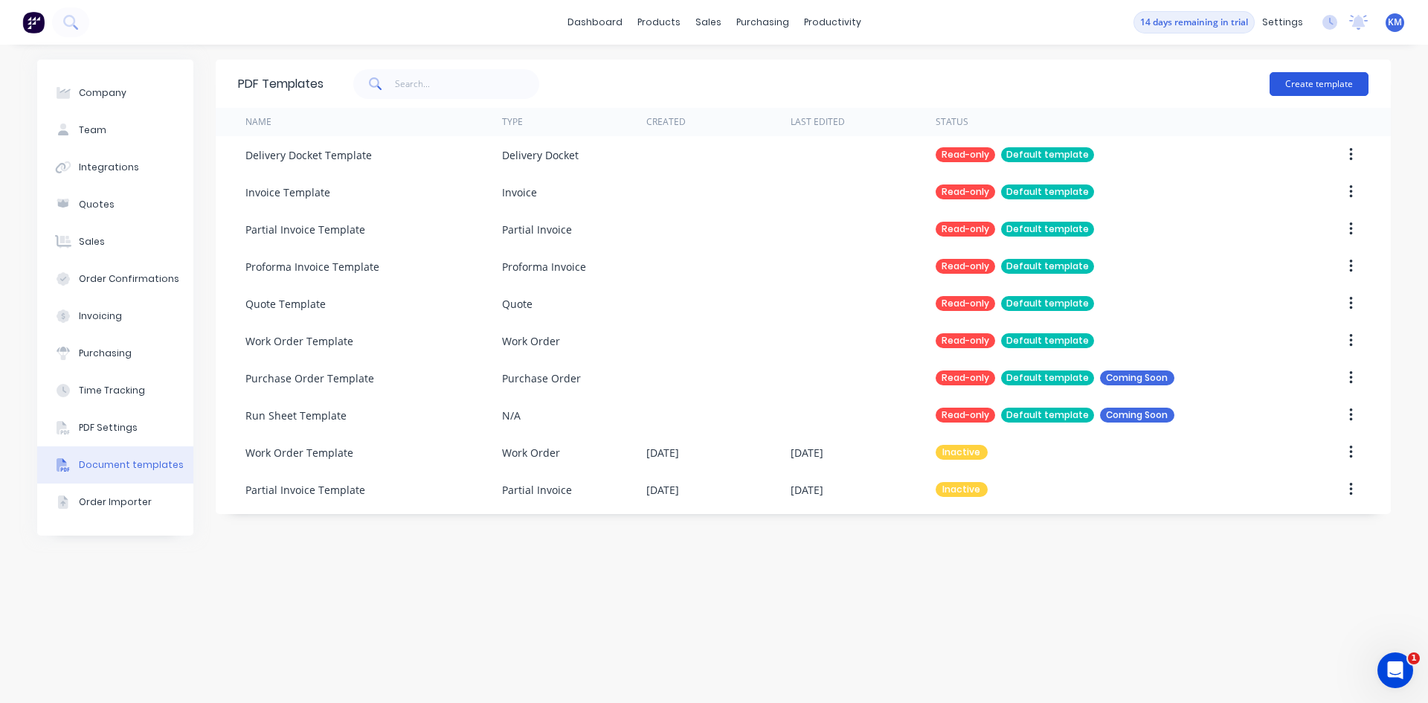
click at [1300, 82] on button "Create template" at bounding box center [1318, 84] width 99 height 24
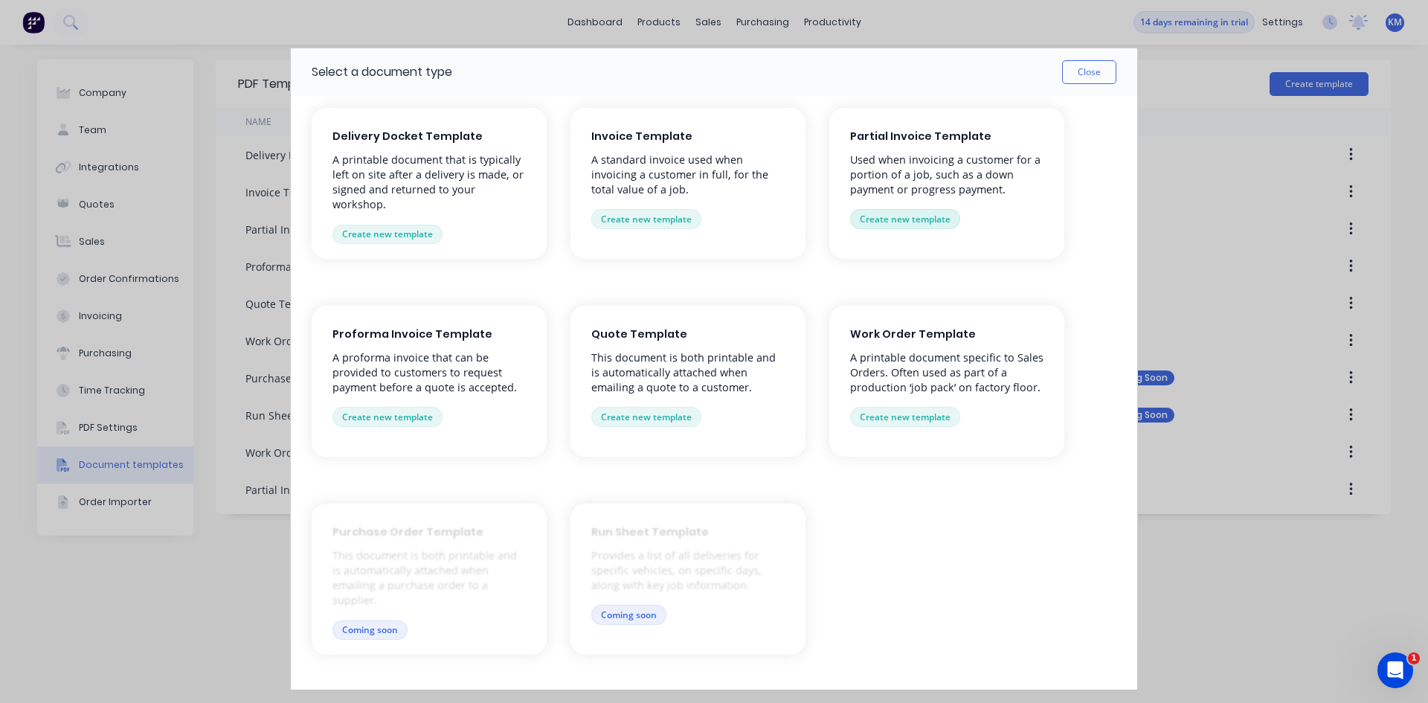
click at [924, 216] on button "Create new template" at bounding box center [905, 218] width 110 height 19
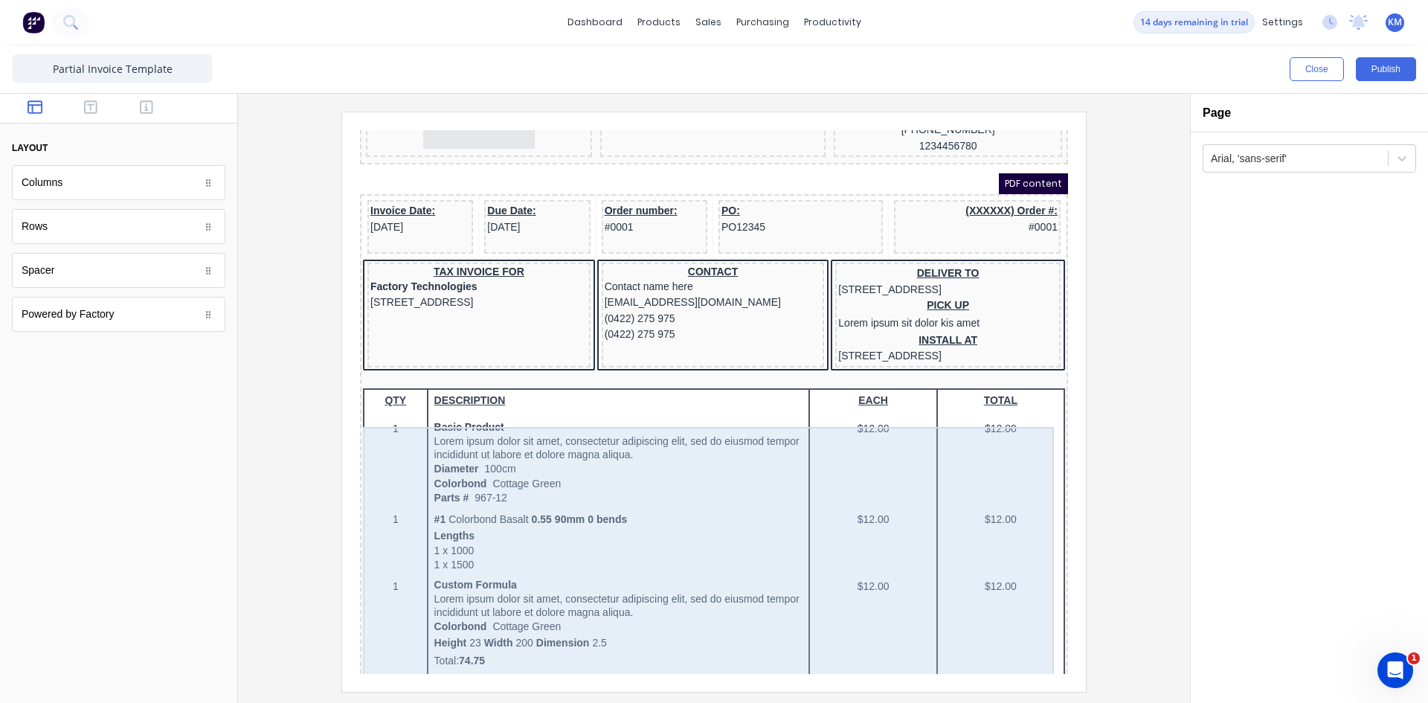
scroll to position [65, 0]
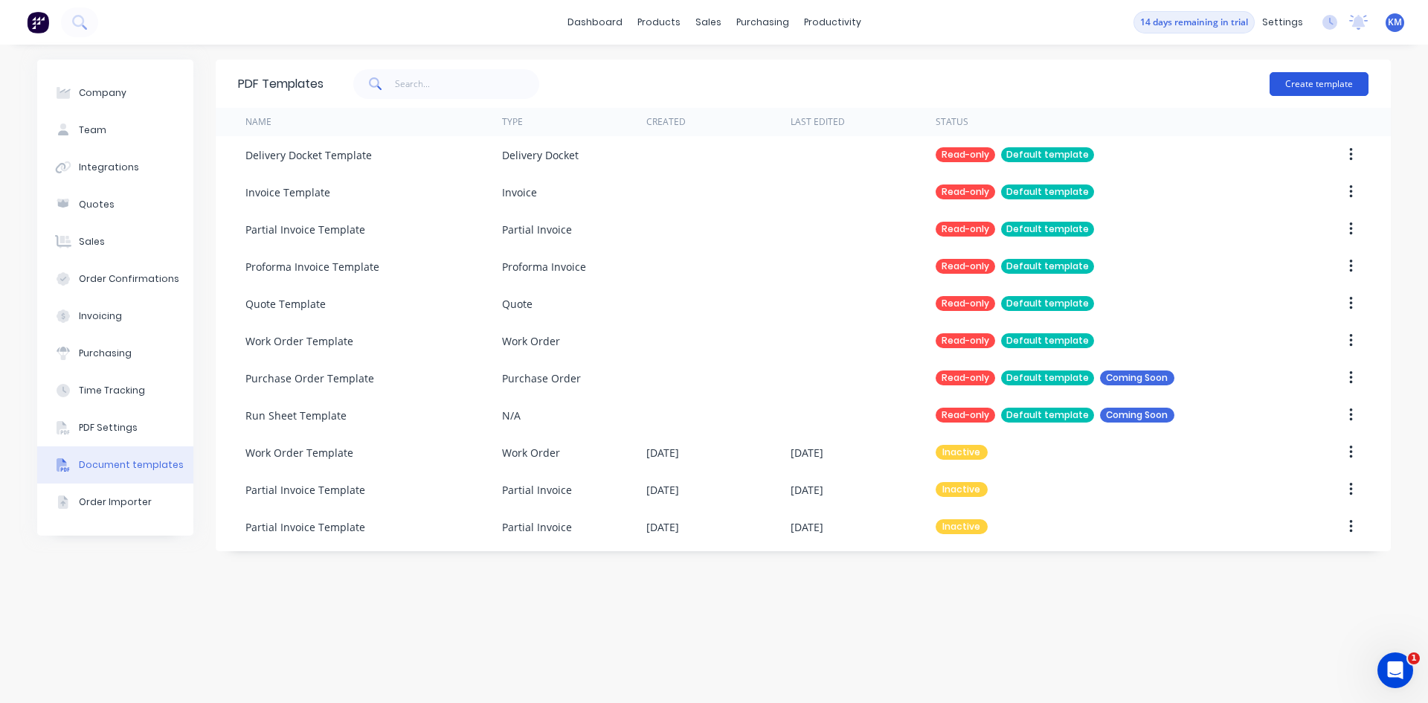
click at [1318, 78] on button "Create template" at bounding box center [1318, 84] width 99 height 24
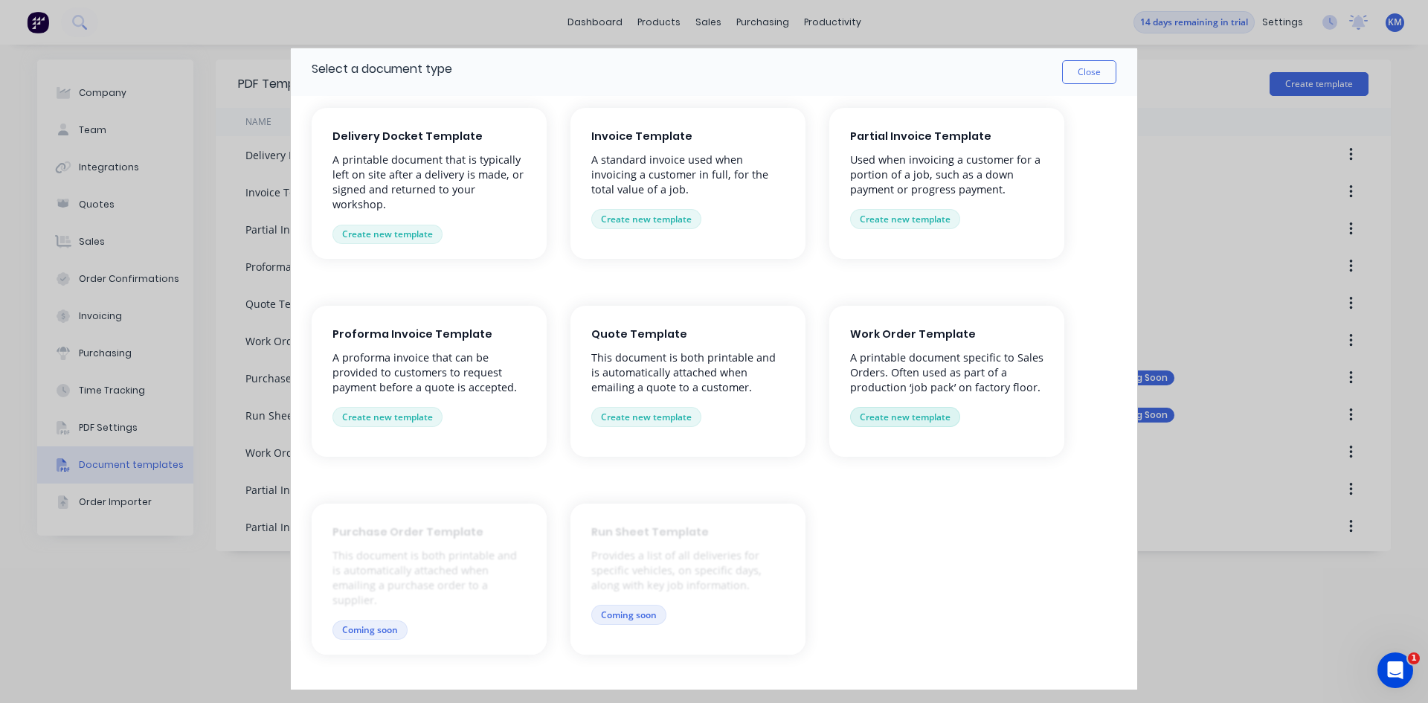
click at [897, 408] on button "Create new template" at bounding box center [905, 416] width 110 height 19
